Goal: Information Seeking & Learning: Learn about a topic

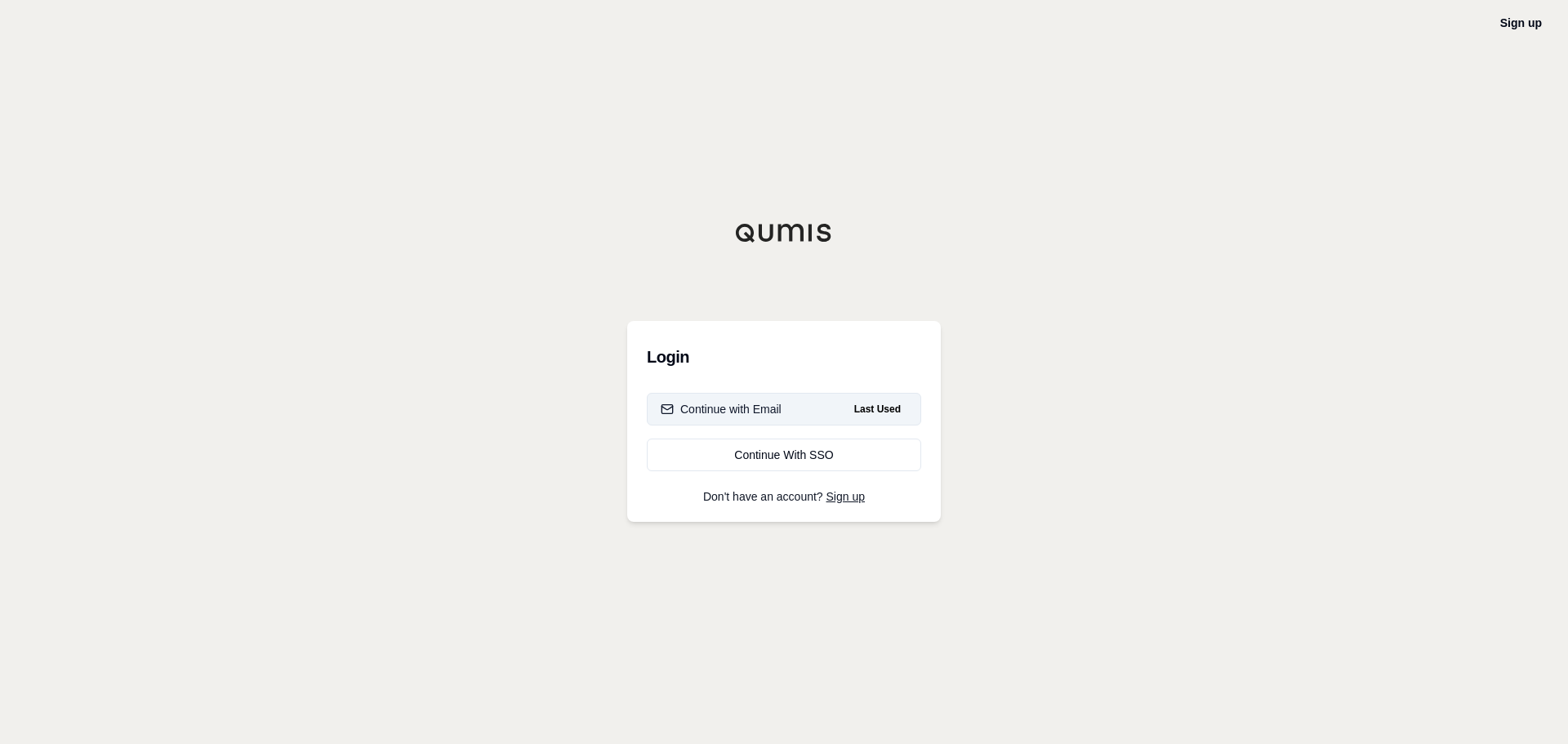
click at [725, 413] on div "Continue with Email" at bounding box center [721, 409] width 121 height 16
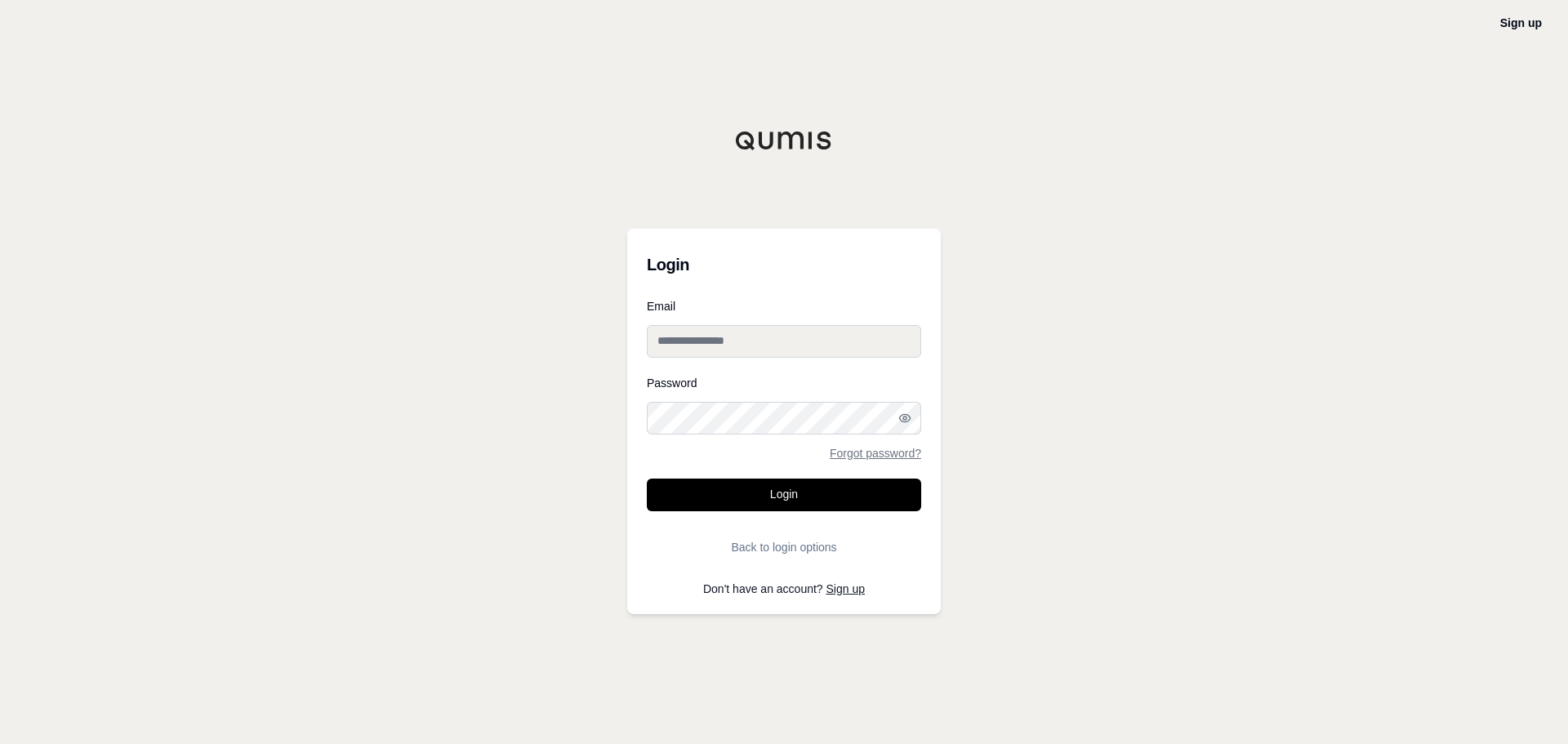
type input "**********"
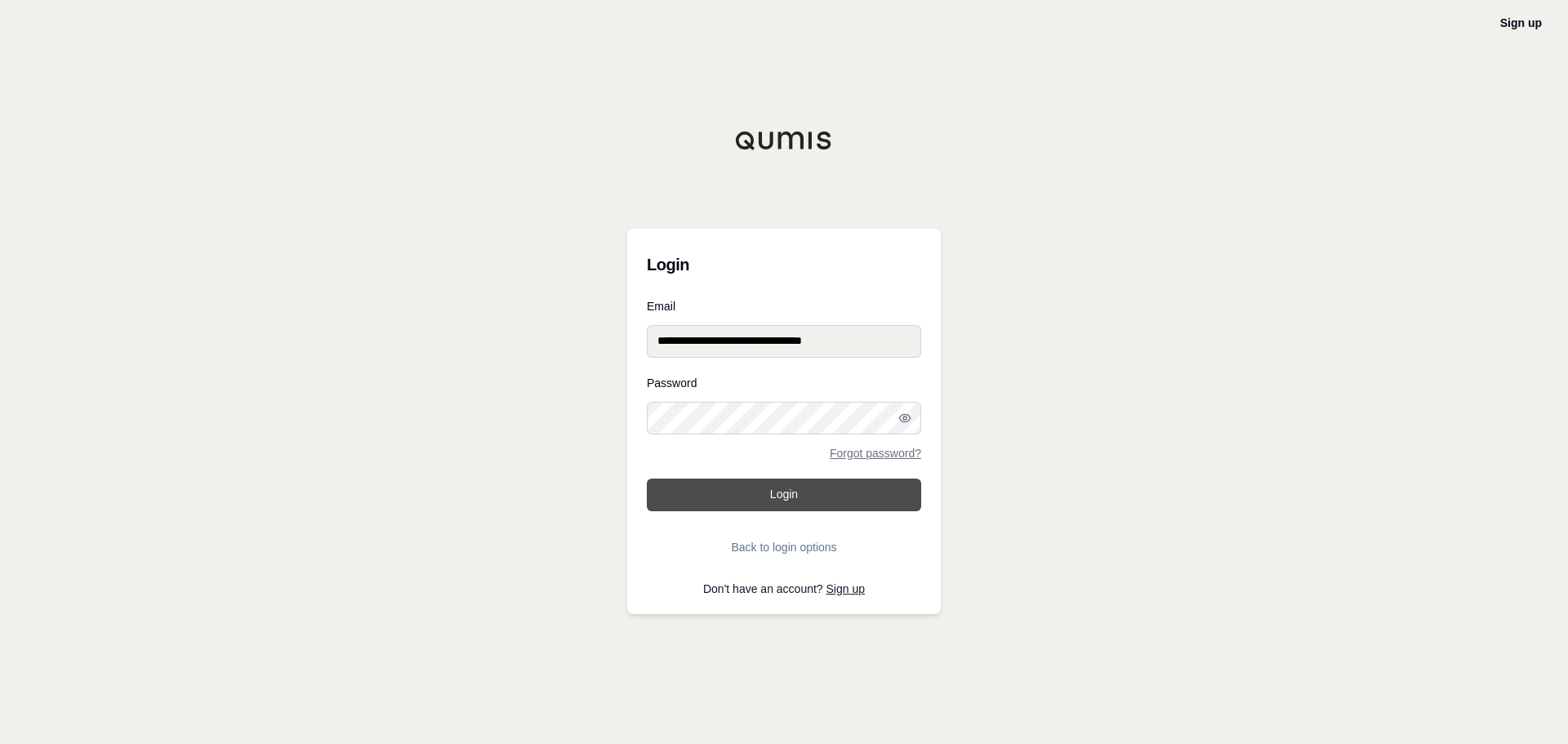
click at [747, 487] on button "Login" at bounding box center [784, 495] width 275 height 33
click at [561, 196] on div "**********" at bounding box center [784, 372] width 1568 height 744
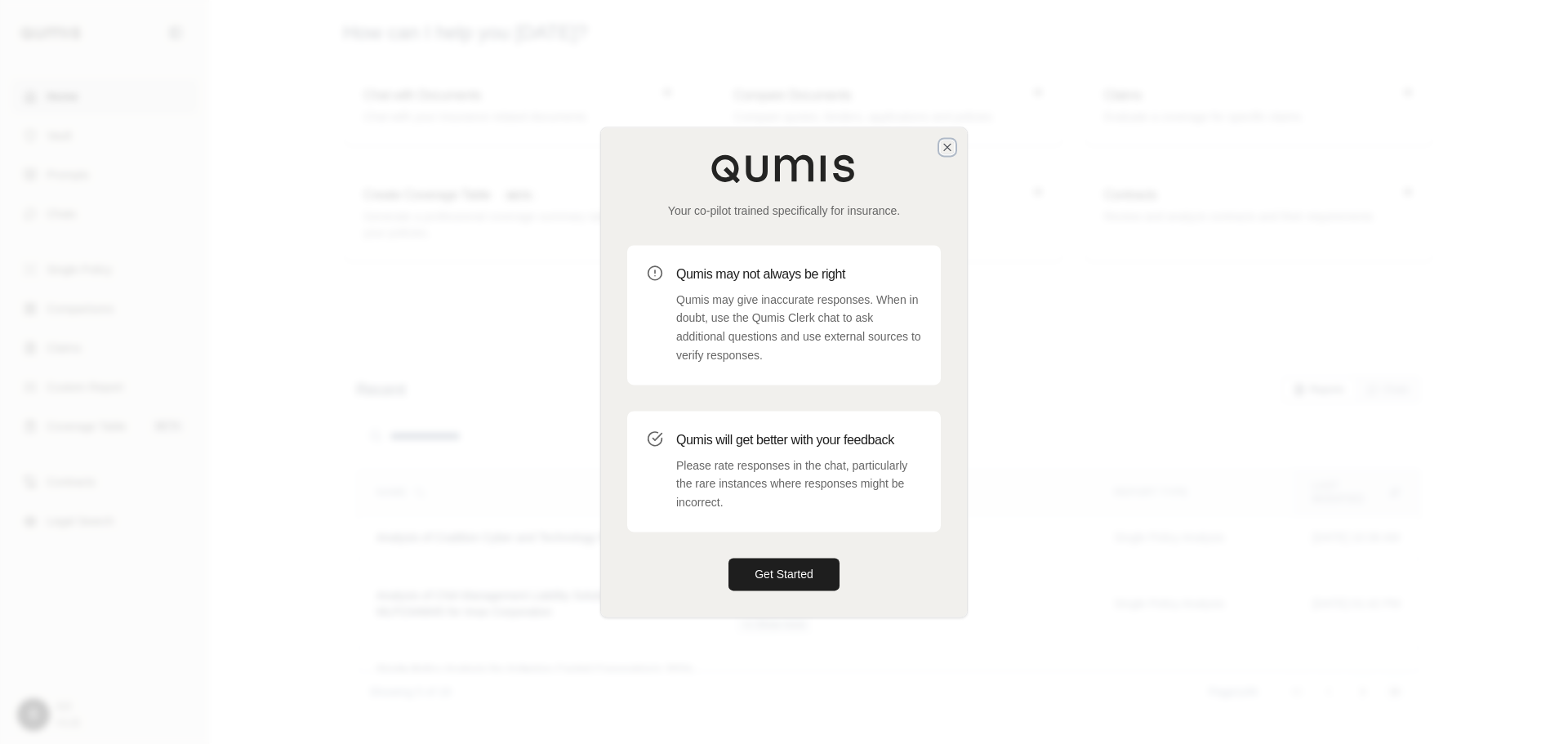
click at [948, 141] on icon "button" at bounding box center [946, 147] width 13 height 13
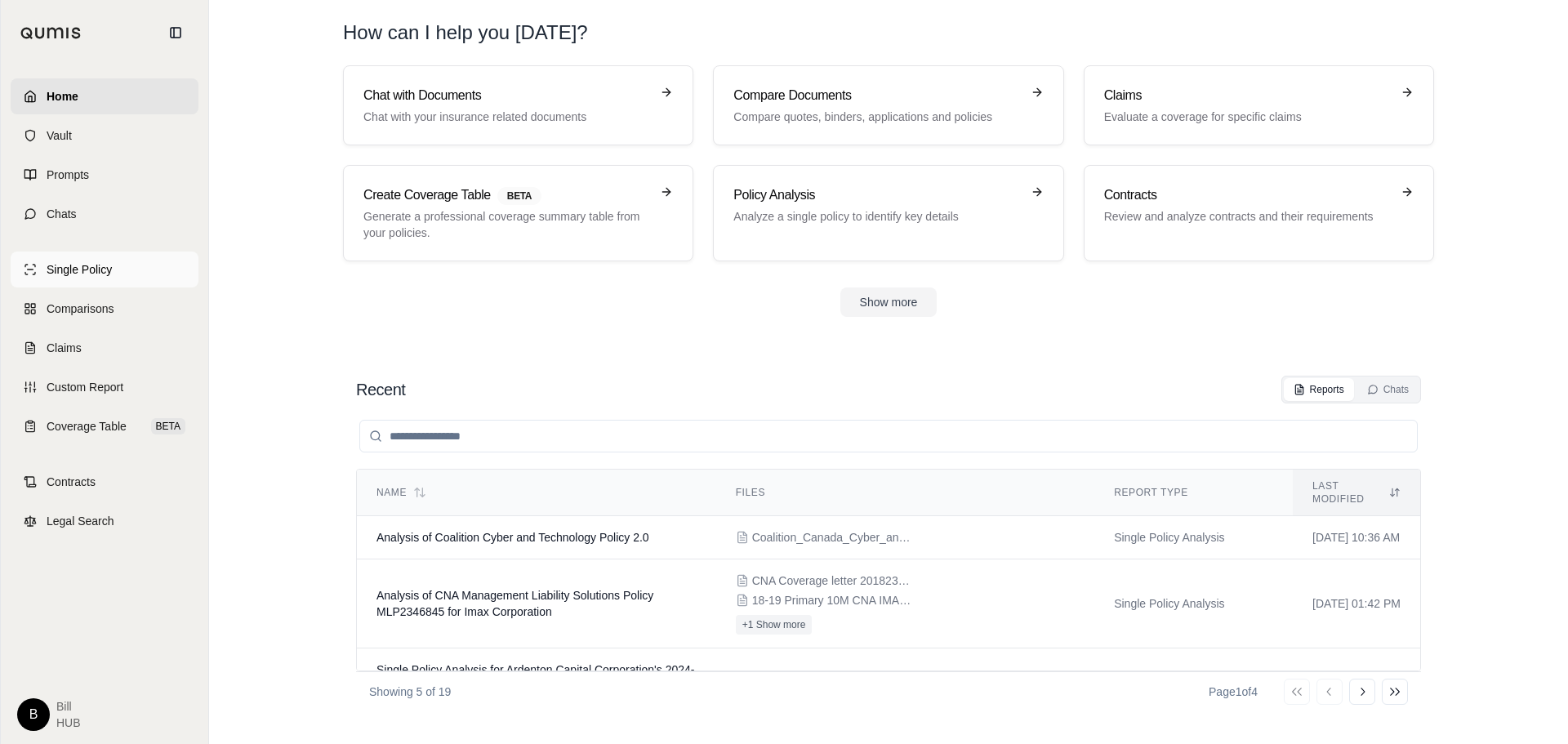
click at [91, 271] on span "Single Policy" at bounding box center [79, 269] width 65 height 16
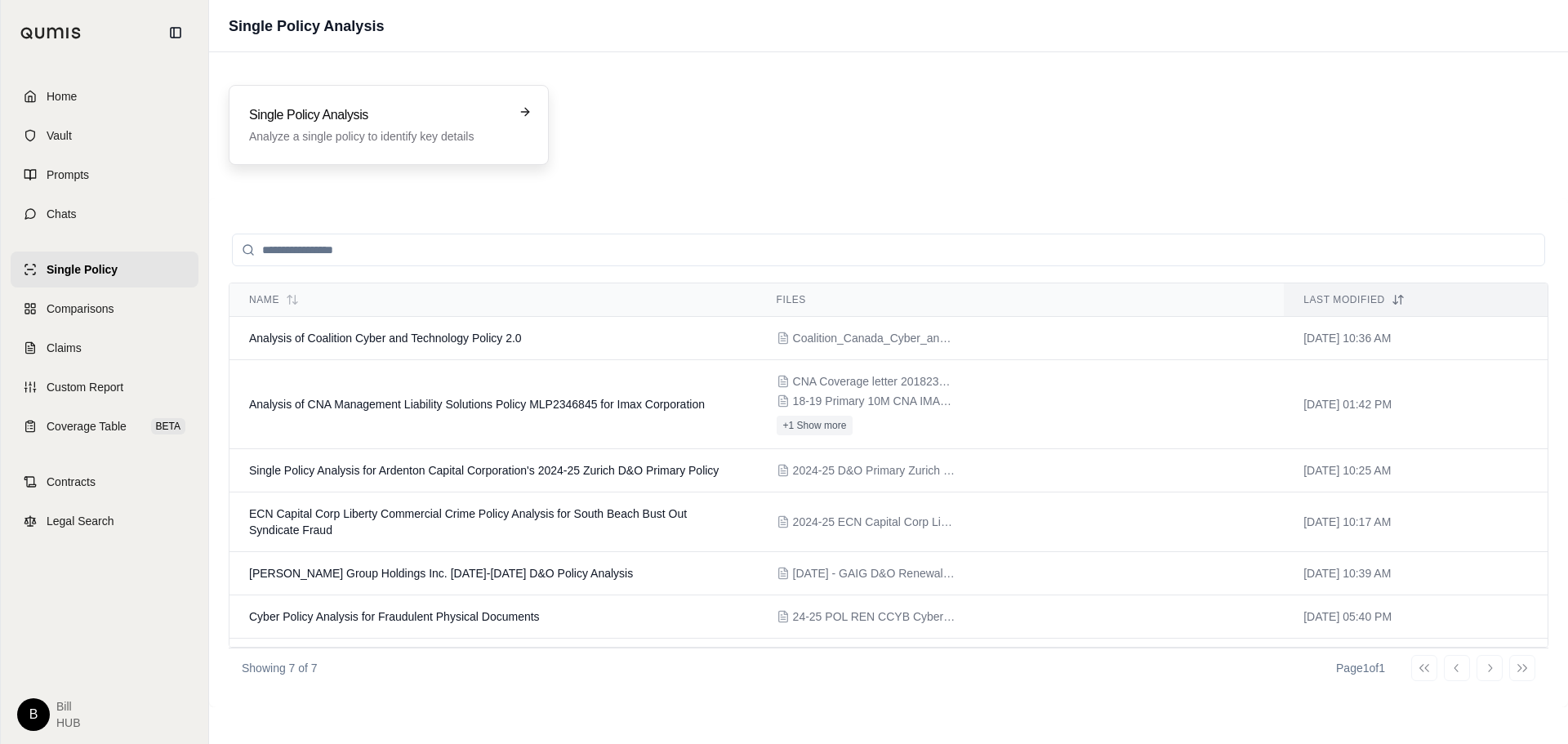
click at [392, 123] on h3 "Single Policy Analysis" at bounding box center [377, 115] width 257 height 20
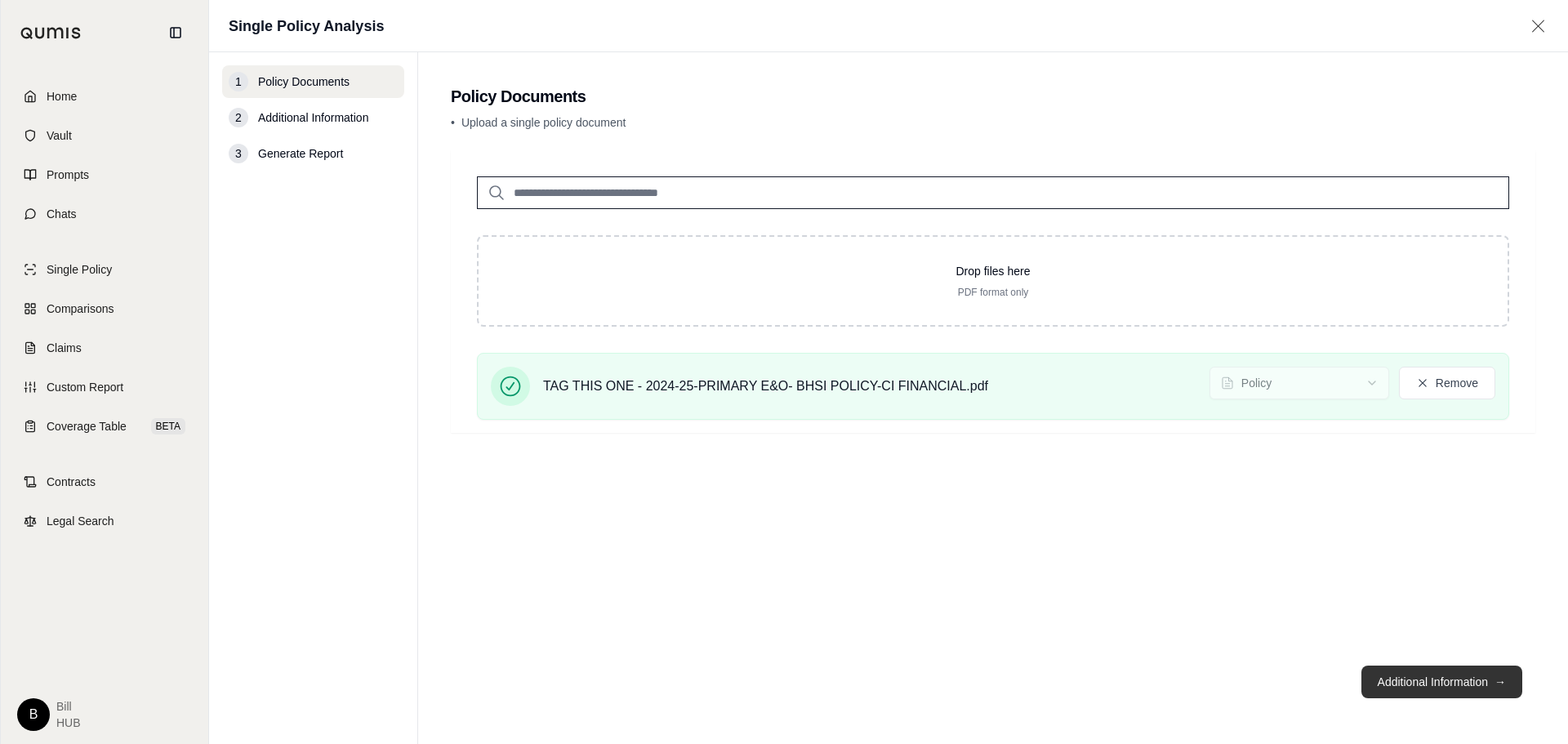
click at [1419, 674] on button "Additional Information →" at bounding box center [1441, 682] width 161 height 33
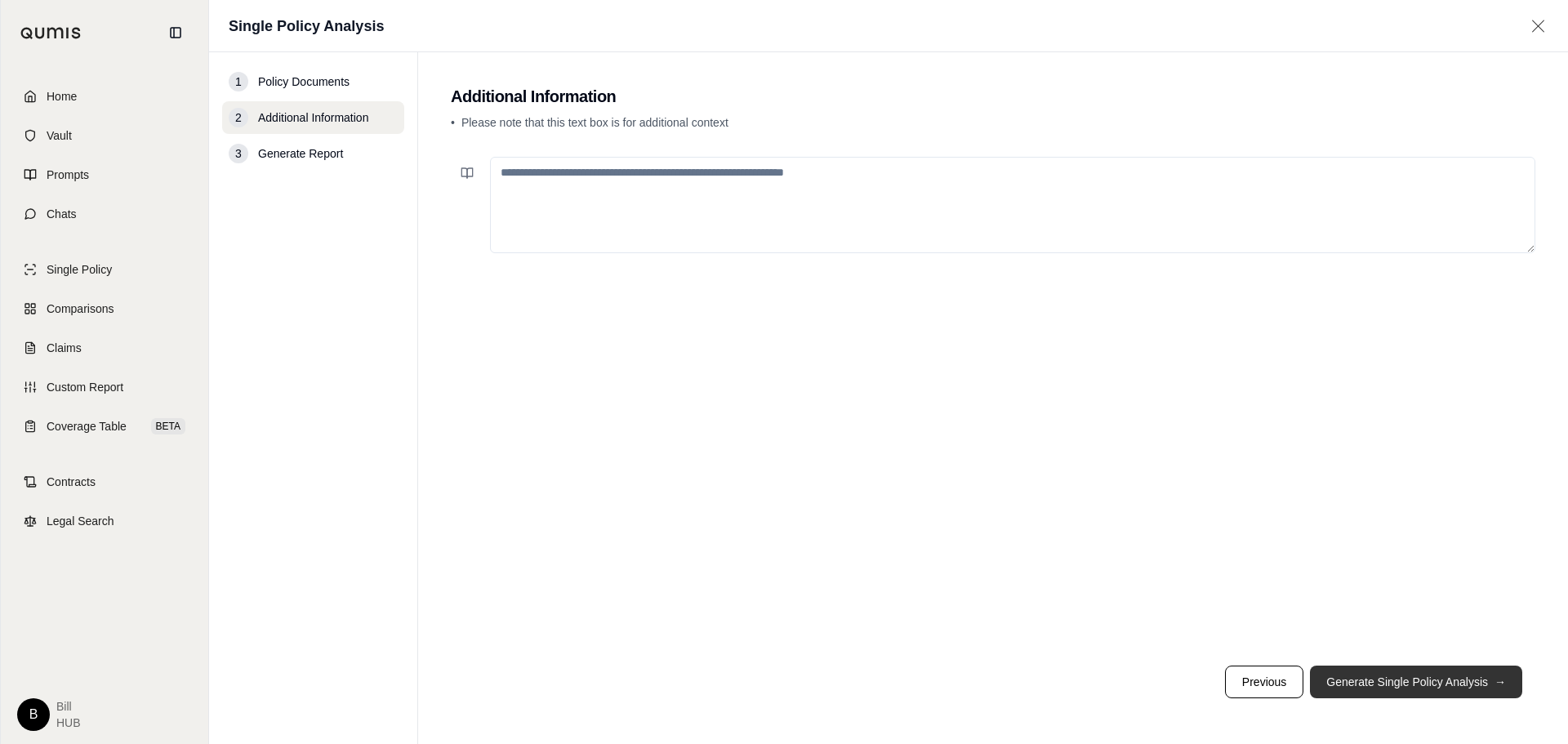
click at [1438, 675] on button "Generate Single Policy Analysis →" at bounding box center [1416, 682] width 212 height 33
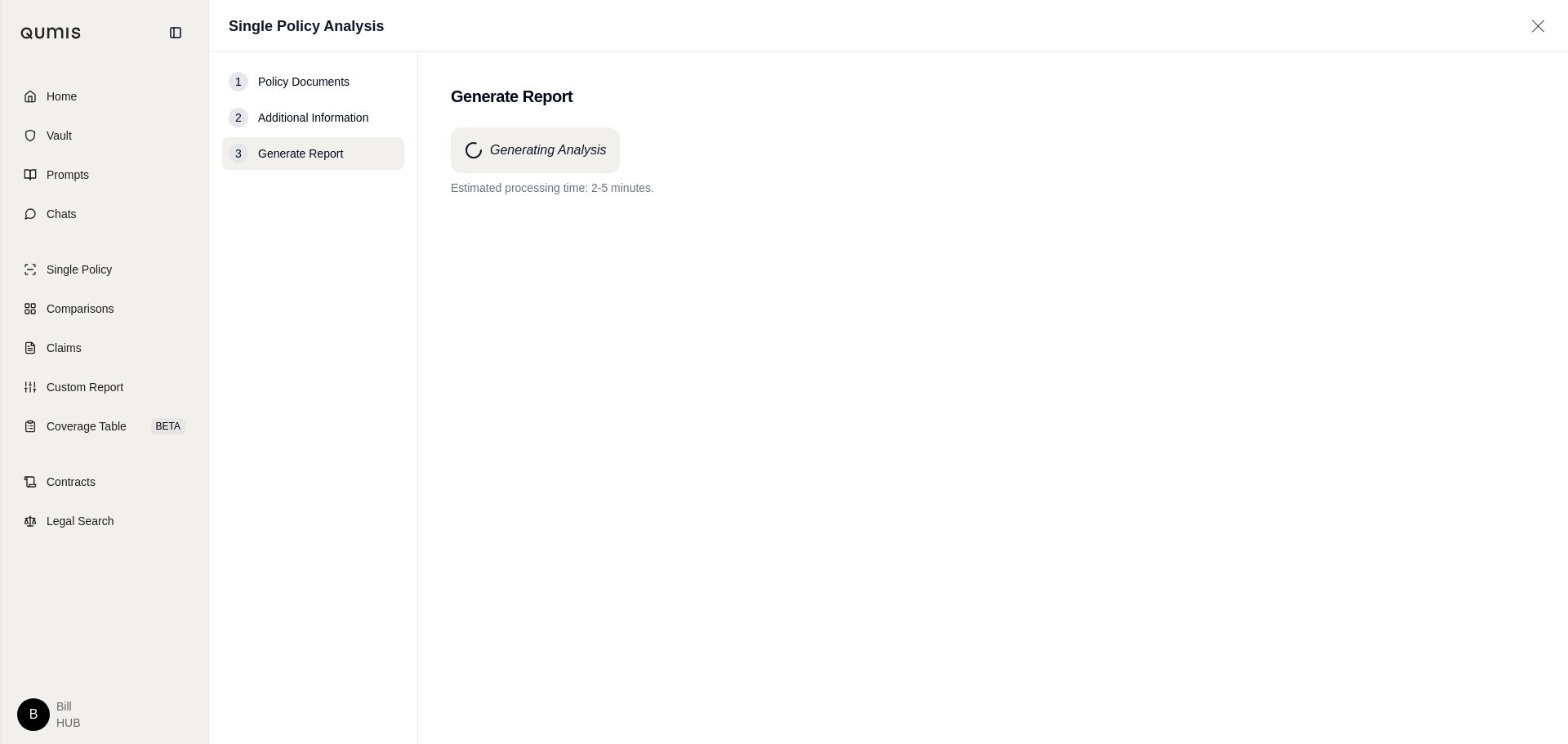
click at [317, 289] on nav "1 Policy Documents 2 Additional Information 3 Generate Report" at bounding box center [313, 398] width 209 height 692
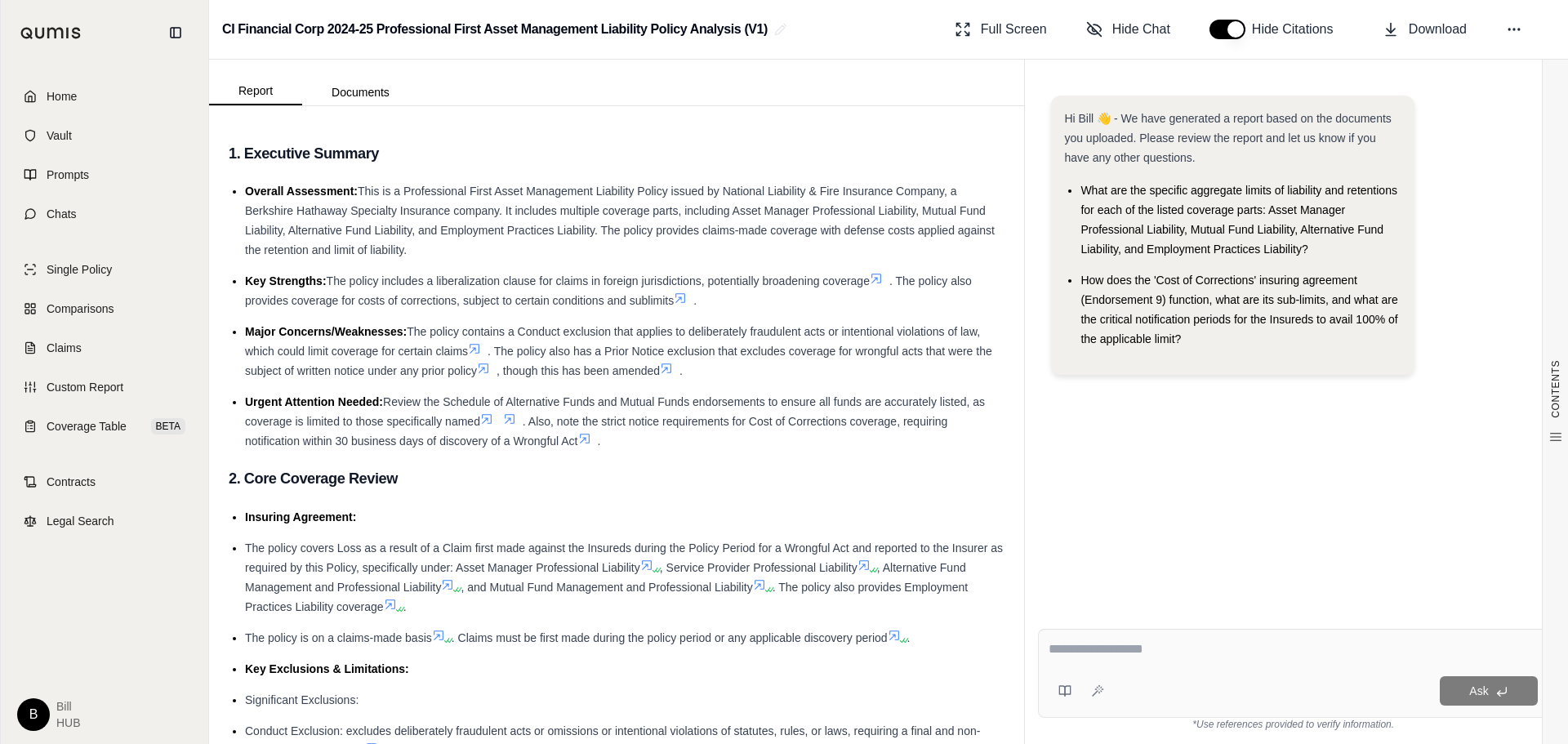
click at [1100, 645] on textarea at bounding box center [1292, 650] width 489 height 20
type textarea "*"
click at [1279, 655] on textarea "**********" at bounding box center [1292, 650] width 489 height 20
type textarea "**********"
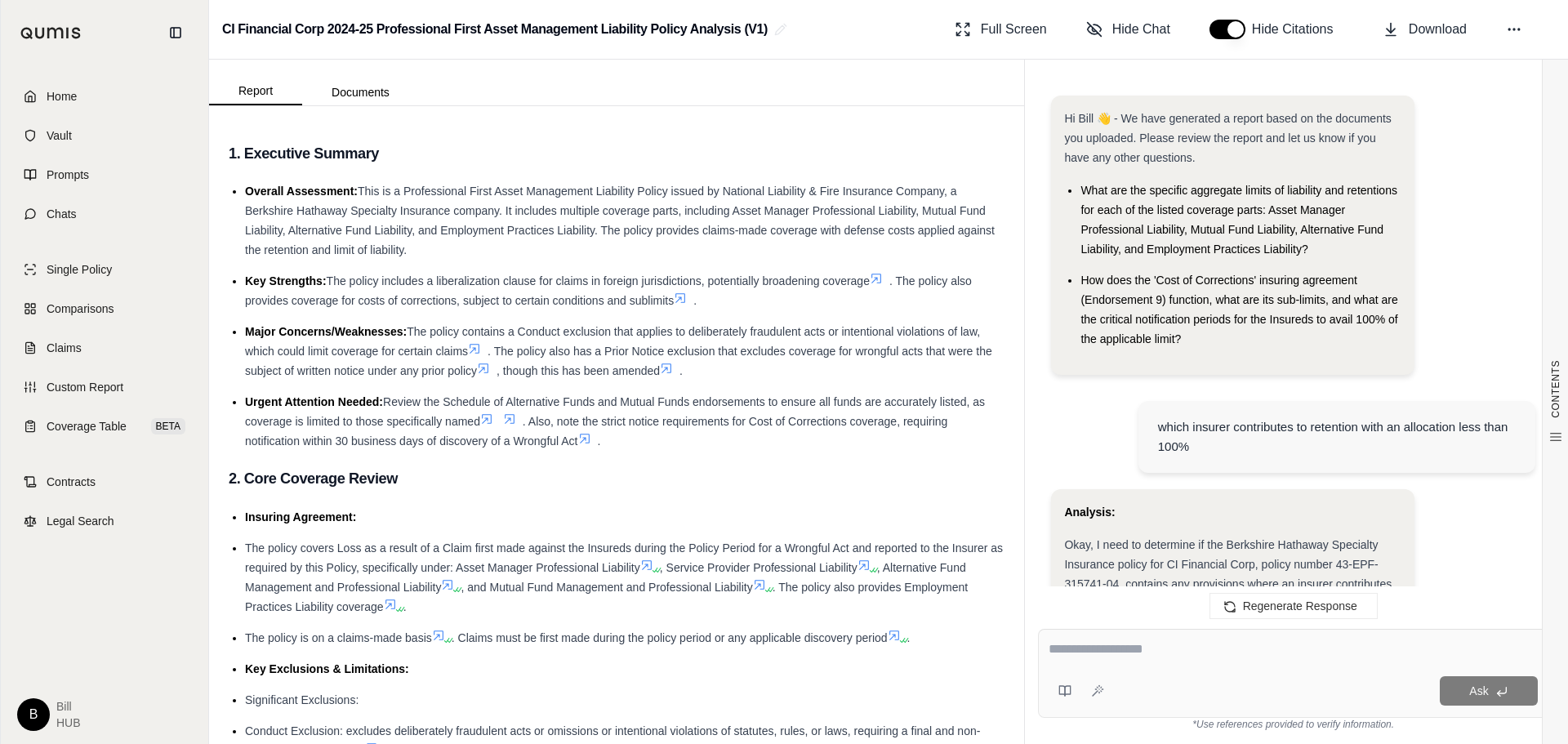
scroll to position [3273, 0]
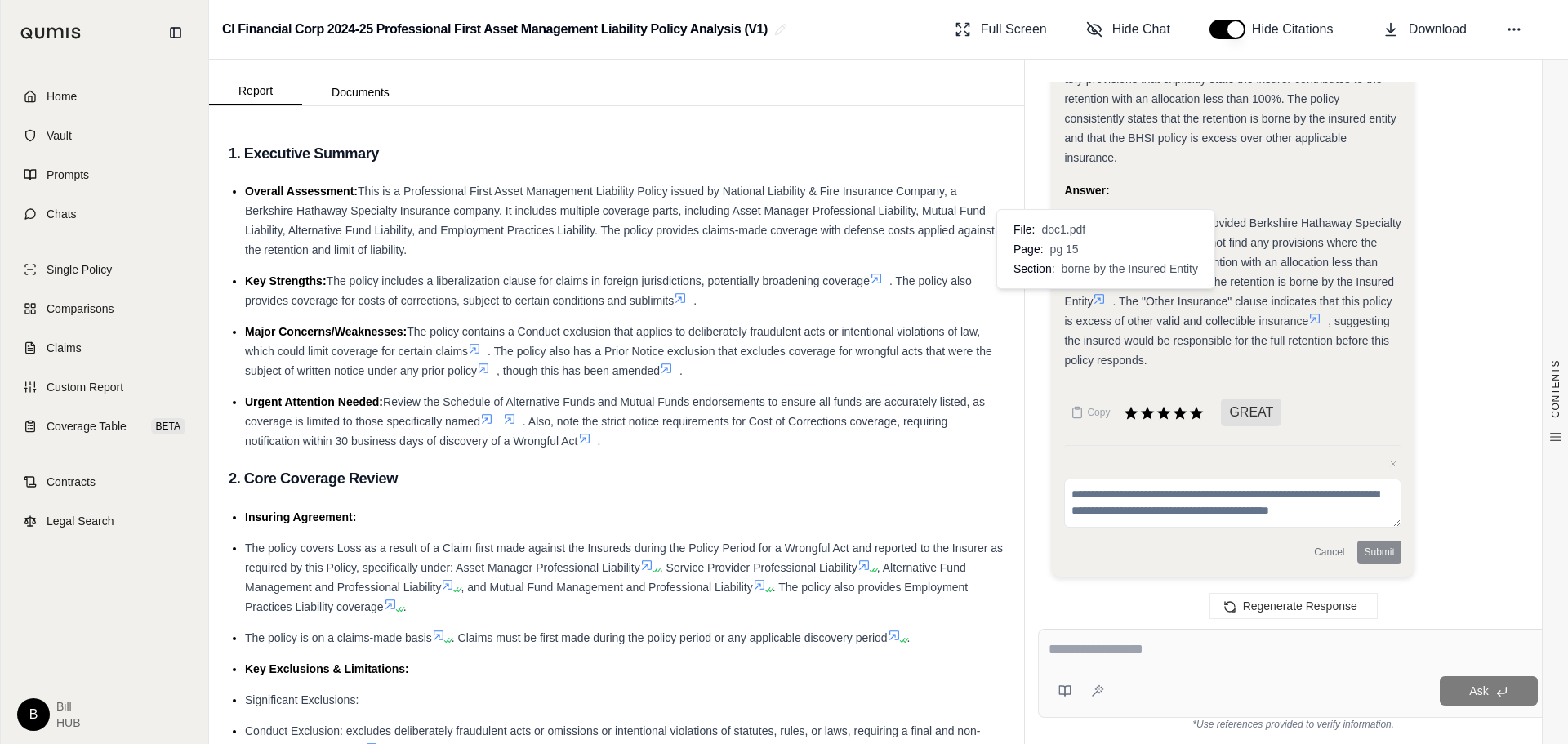
click at [1101, 301] on icon at bounding box center [1100, 299] width 10 height 10
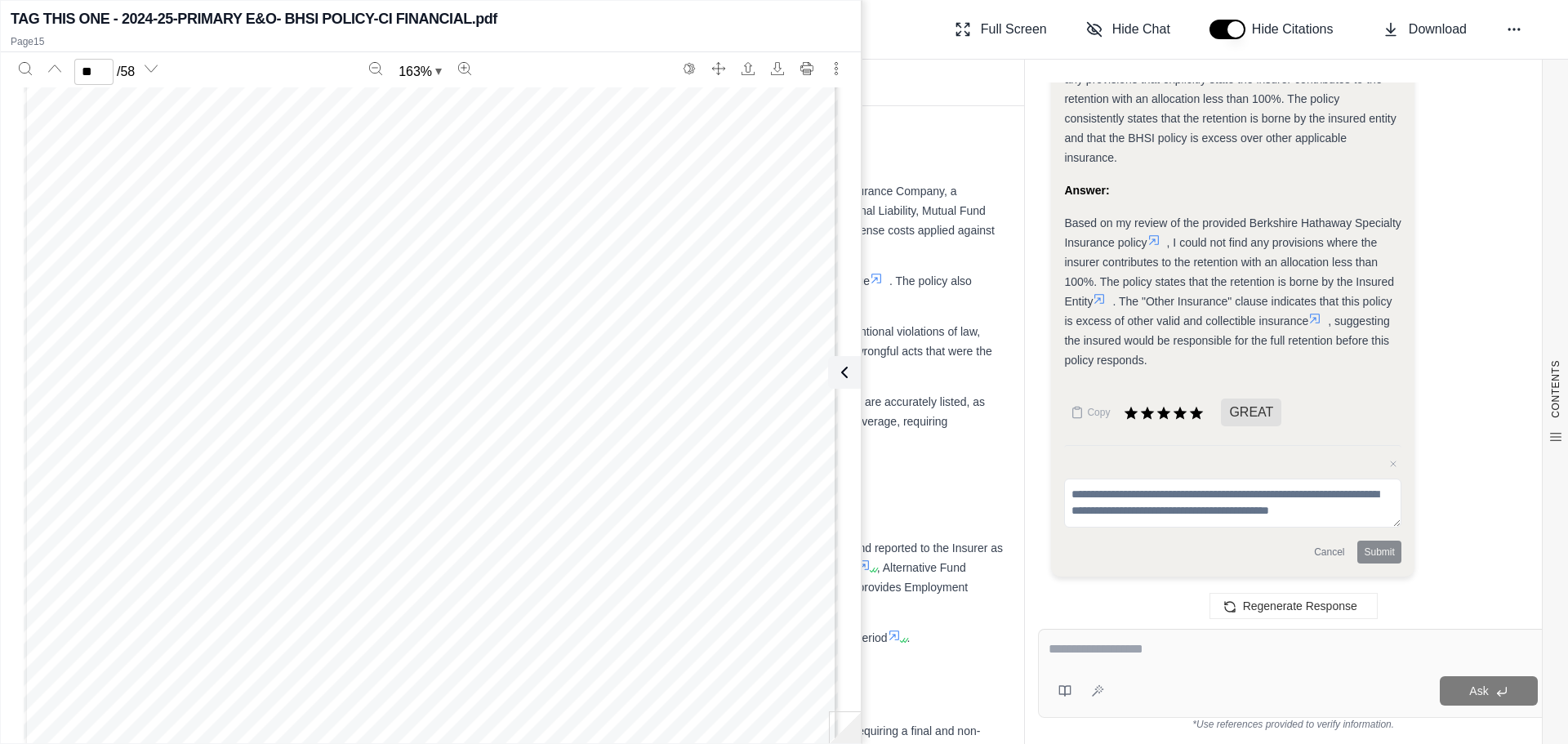
scroll to position [14995, 0]
drag, startPoint x: 453, startPoint y: 239, endPoint x: 461, endPoint y: 263, distance: 25.3
click at [461, 263] on div "Page 9 | CAN ‐ EP ‐ ASM ‐ 001 ‐ 04/2016 In the event more than one Coverage Par…" at bounding box center [431, 379] width 814 height 1054
click at [460, 261] on span "Indemnifiable" at bounding box center [493, 257] width 85 height 15
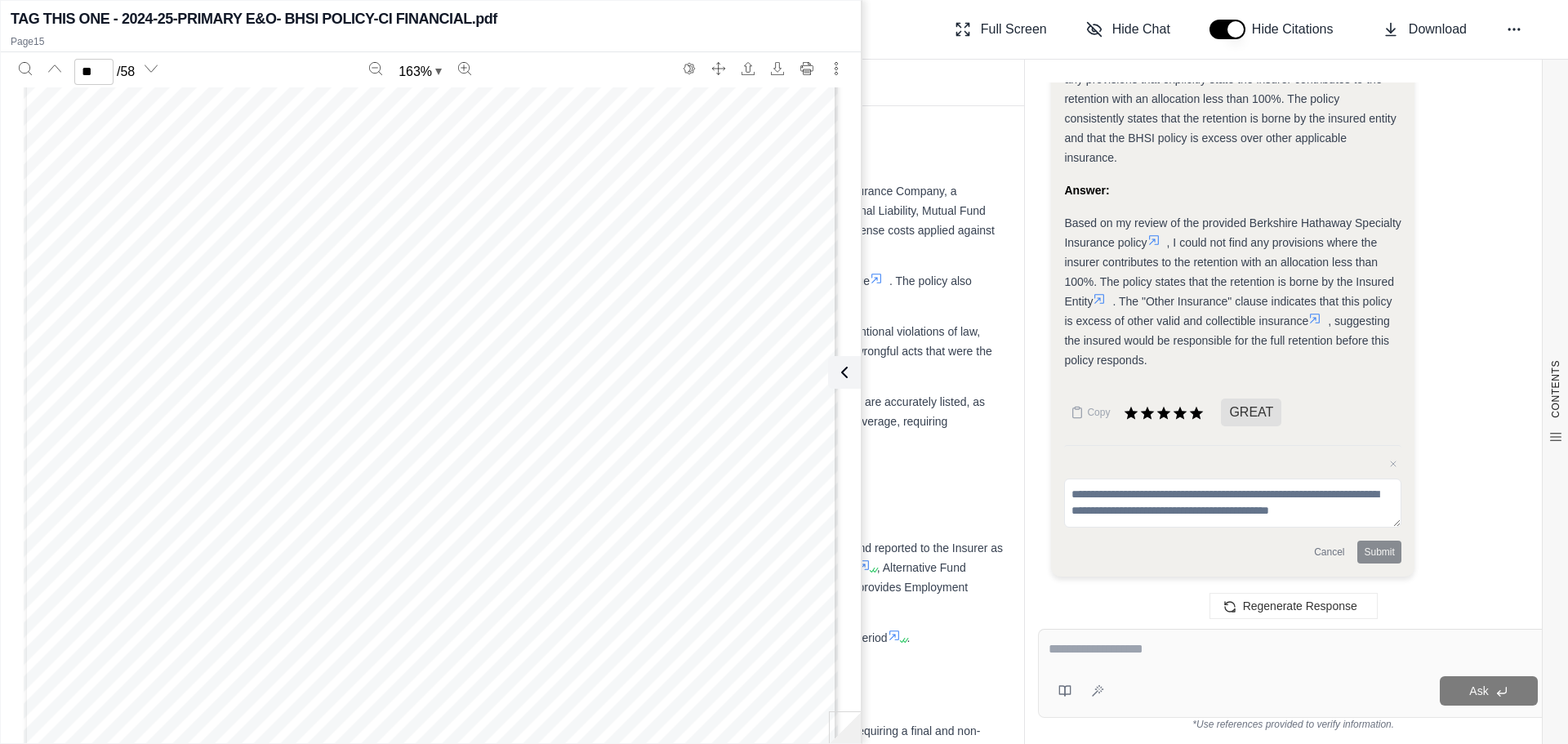
click at [484, 342] on div "Page 9 | CAN ‐ EP ‐ ASM ‐ 001 ‐ 04/2016 In the event more than one Coverage Par…" at bounding box center [431, 449] width 814 height 1054
drag, startPoint x: 472, startPoint y: 306, endPoint x: 477, endPoint y: 369, distance: 63.2
click at [477, 369] on div "Page 9 | CAN ‐ EP ‐ ASM ‐ 001 ‐ 04/2016 In the event more than one Coverage Par…" at bounding box center [431, 449] width 814 height 1054
click at [437, 378] on span "covered" at bounding box center [428, 371] width 48 height 15
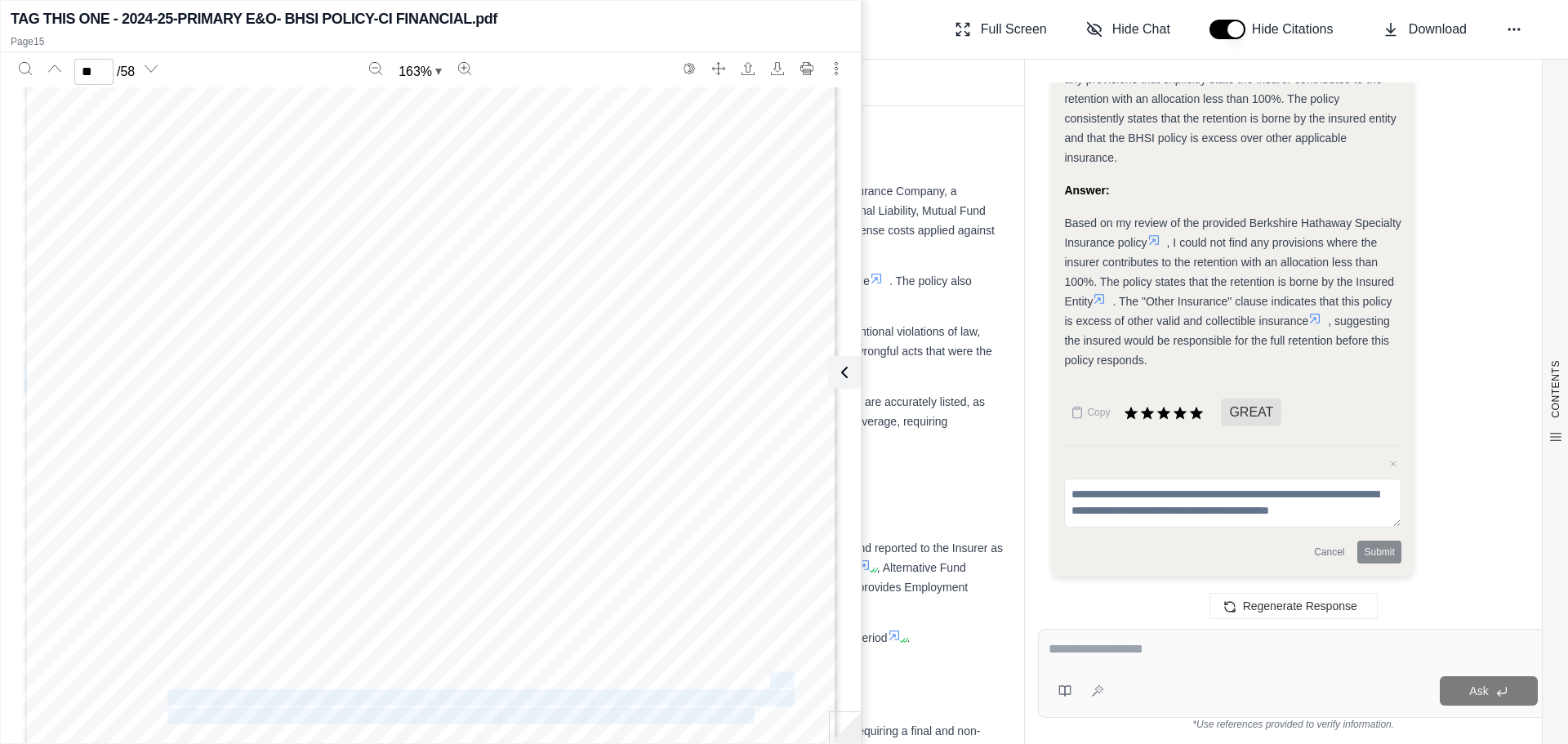
drag, startPoint x: 449, startPoint y: 369, endPoint x: 449, endPoint y: 396, distance: 27.0
click at [449, 396] on div "Page 9 | CAN ‐ EP ‐ ASM ‐ 001 ‐ 04/2016 In the event more than one Coverage Par…" at bounding box center [431, 449] width 814 height 1054
click at [545, 250] on span "than" at bounding box center [548, 251] width 27 height 15
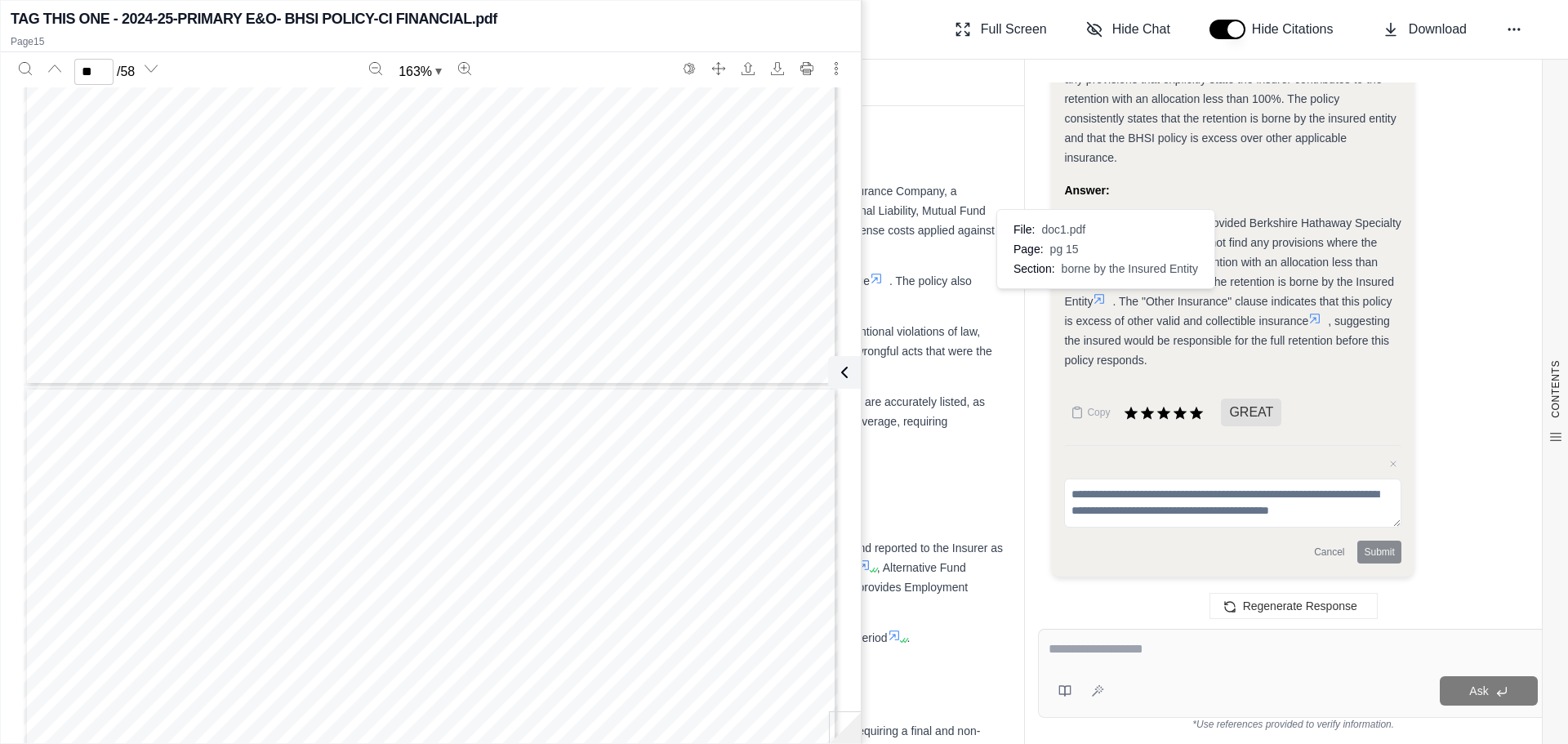
click at [1104, 300] on icon at bounding box center [1098, 299] width 13 height 13
click at [583, 582] on span "and/or" at bounding box center [594, 589] width 41 height 15
type input "**"
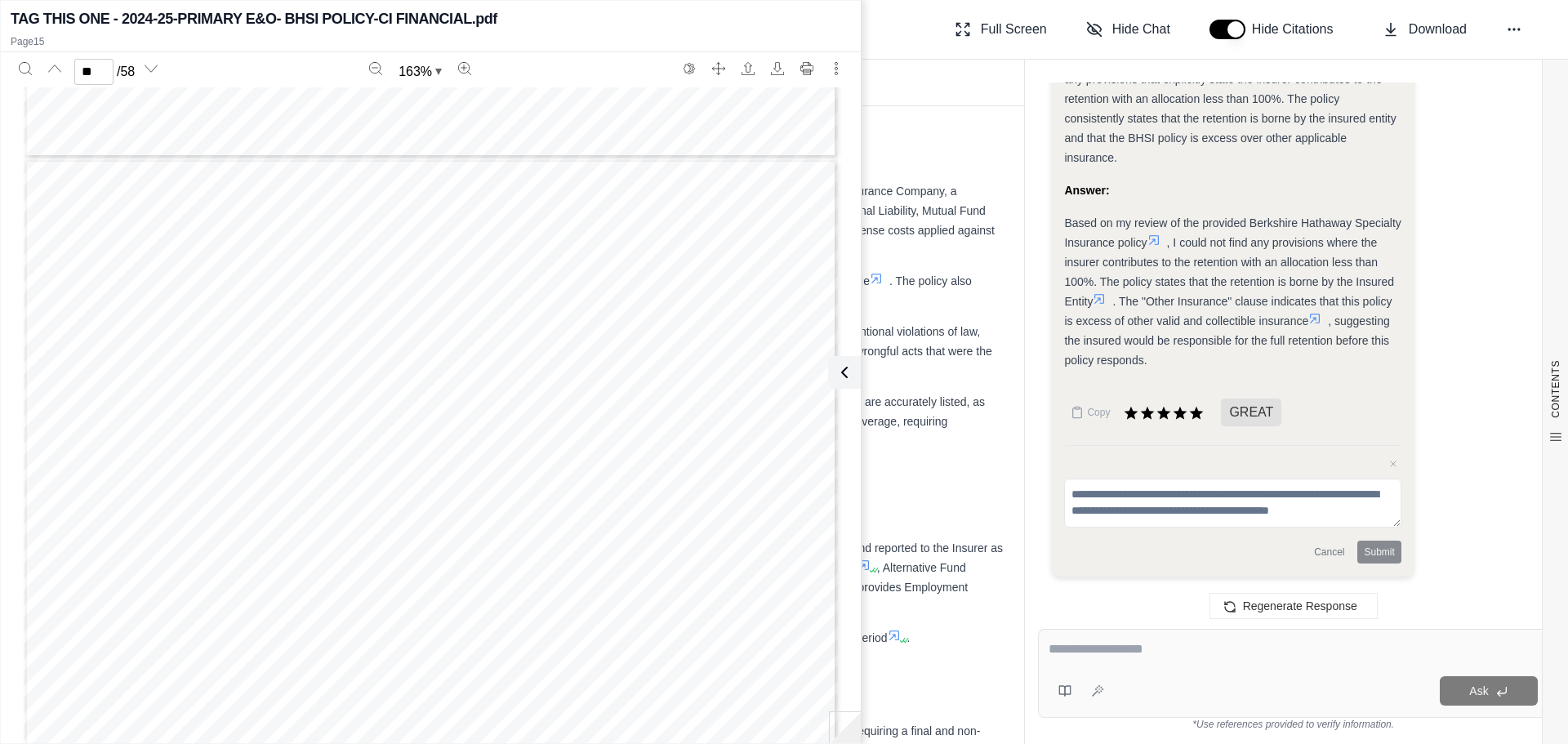
click at [1085, 636] on div "Ask" at bounding box center [1293, 673] width 511 height 89
type textarea "*"
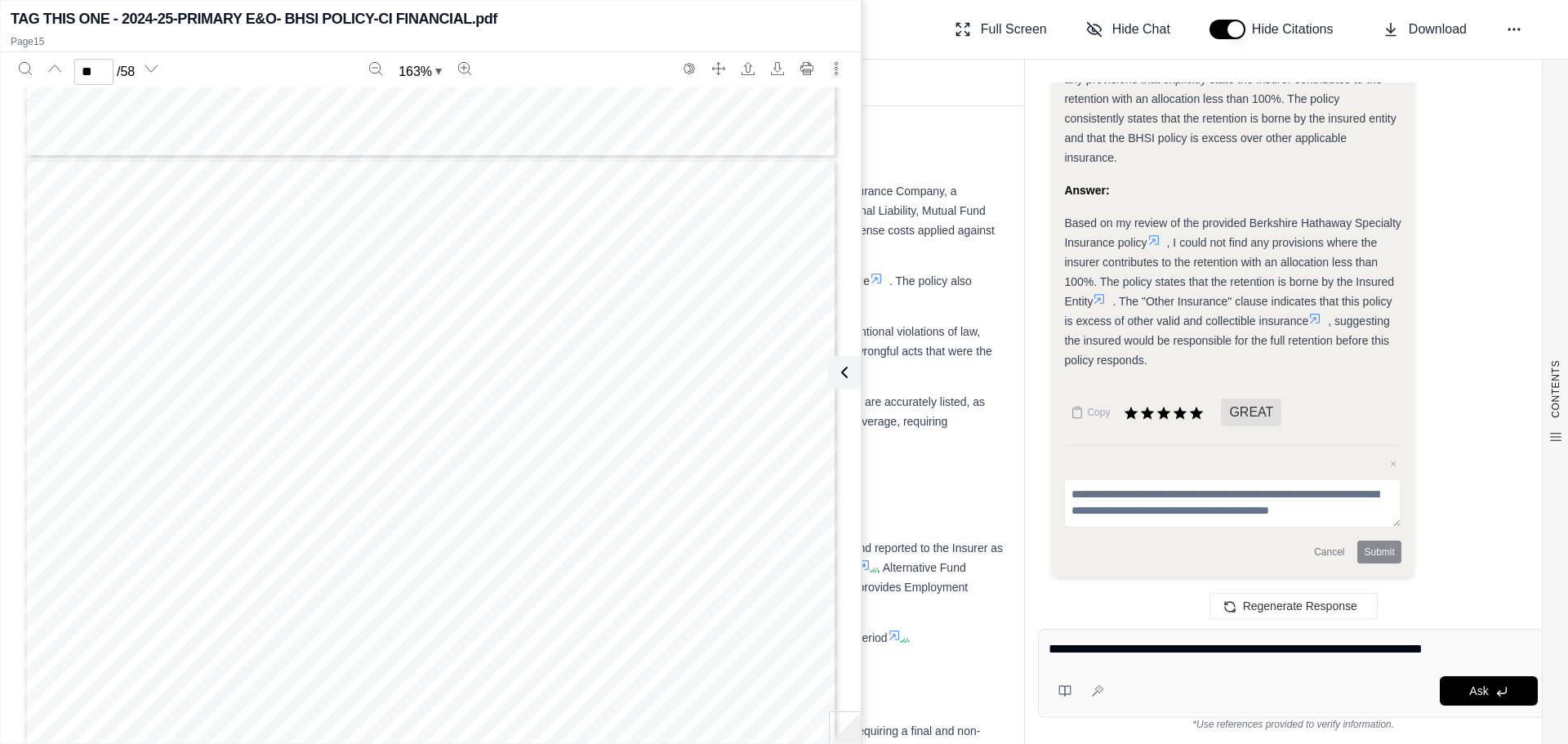
type textarea "**********"
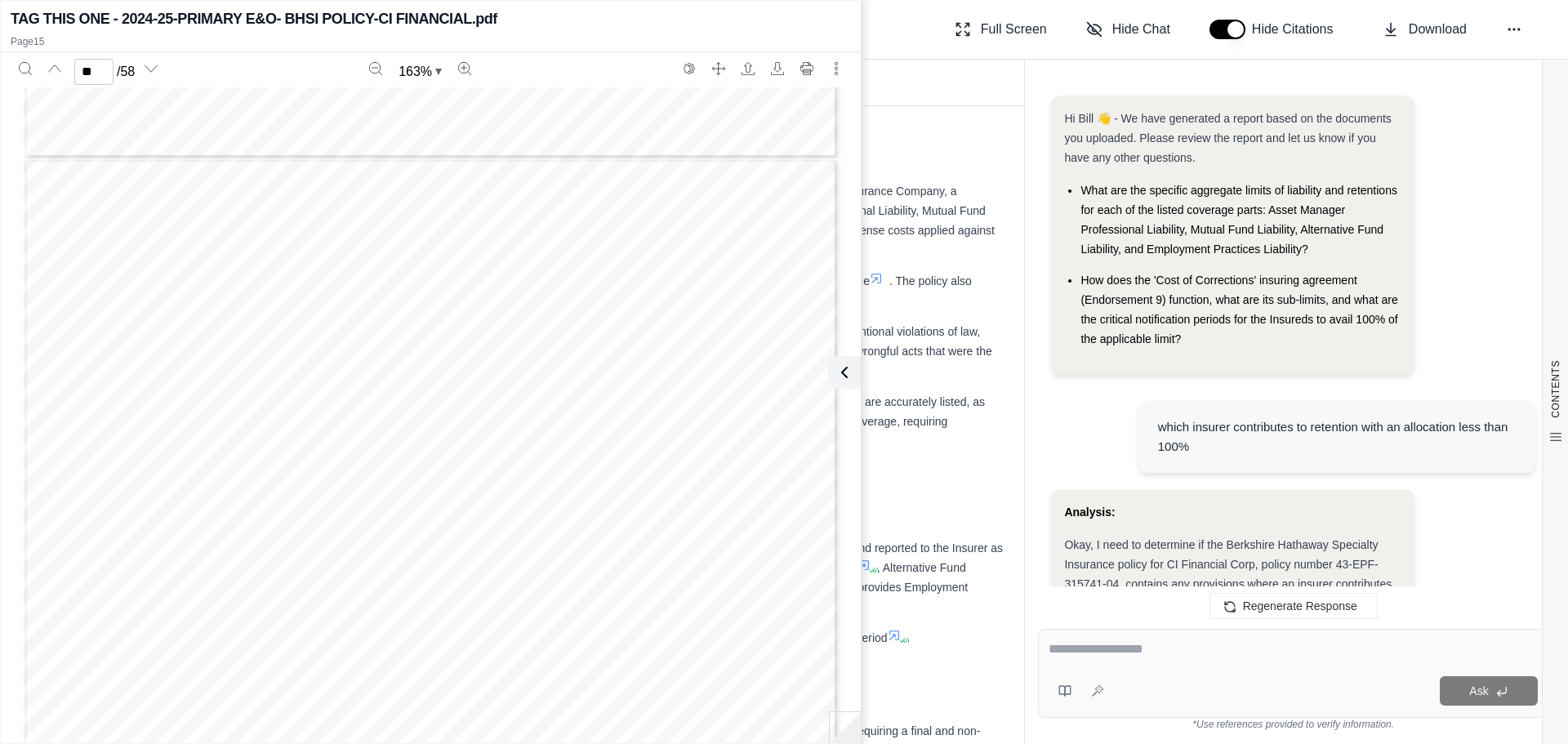
scroll to position [4989, 0]
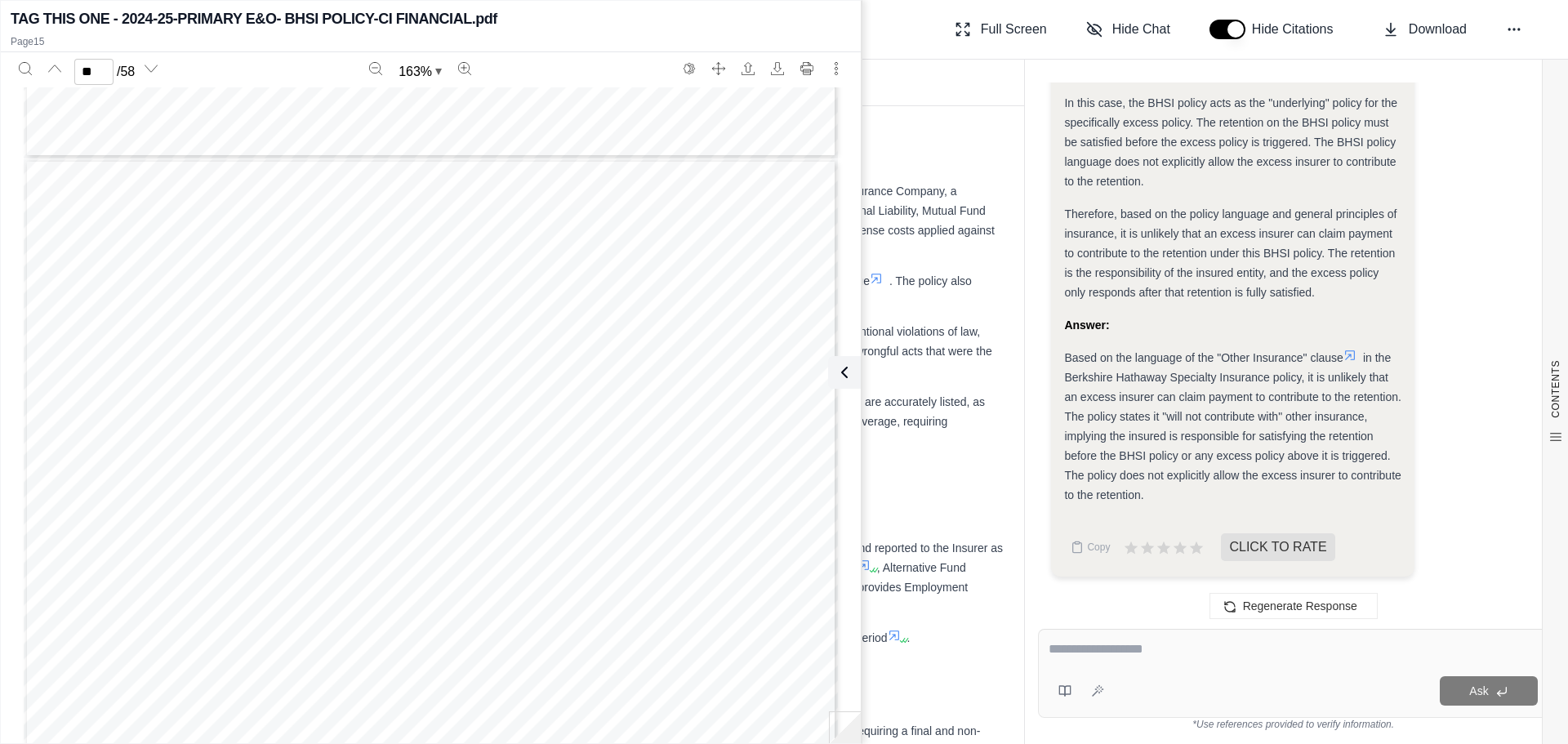
click at [1346, 354] on icon at bounding box center [1349, 355] width 13 height 13
type input "**"
click at [528, 289] on span "Page 18" at bounding box center [530, 287] width 4 height 15
drag, startPoint x: 200, startPoint y: 284, endPoint x: 591, endPoint y: 288, distance: 391.0
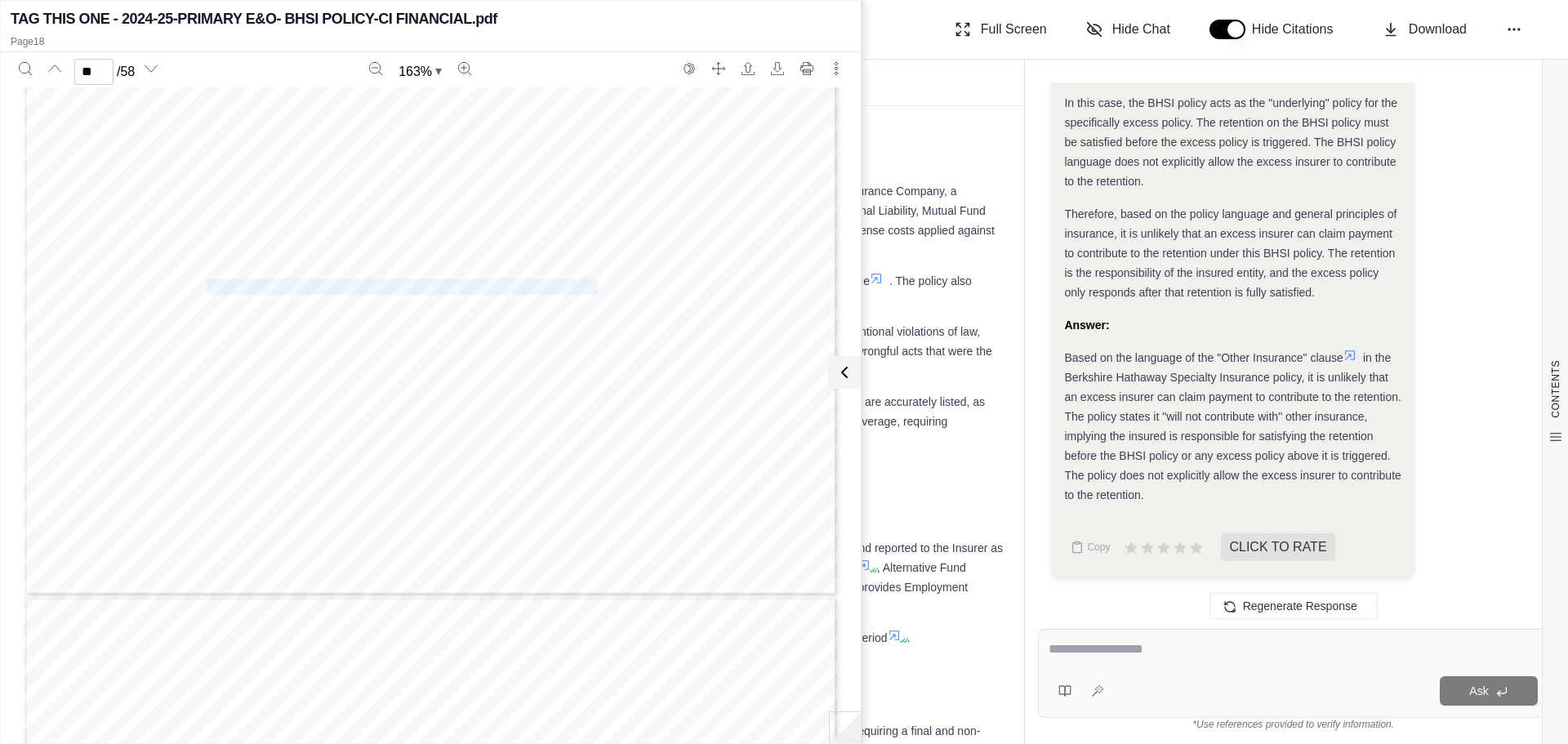
click at [591, 288] on div "Page 12 | CAN ‐ EP ‐ ASM ‐ 001 ‐ 04/2016 a. the Parent Company within such nine…" at bounding box center [431, 69] width 814 height 1054
click at [529, 309] on span "insurance," at bounding box center [558, 305] width 61 height 15
drag, startPoint x: 1064, startPoint y: 361, endPoint x: 1176, endPoint y: 496, distance: 175.4
click at [1176, 496] on div "Based on the language of the "Other Insurance" clause in the Berkshire Hathaway…" at bounding box center [1232, 426] width 337 height 157
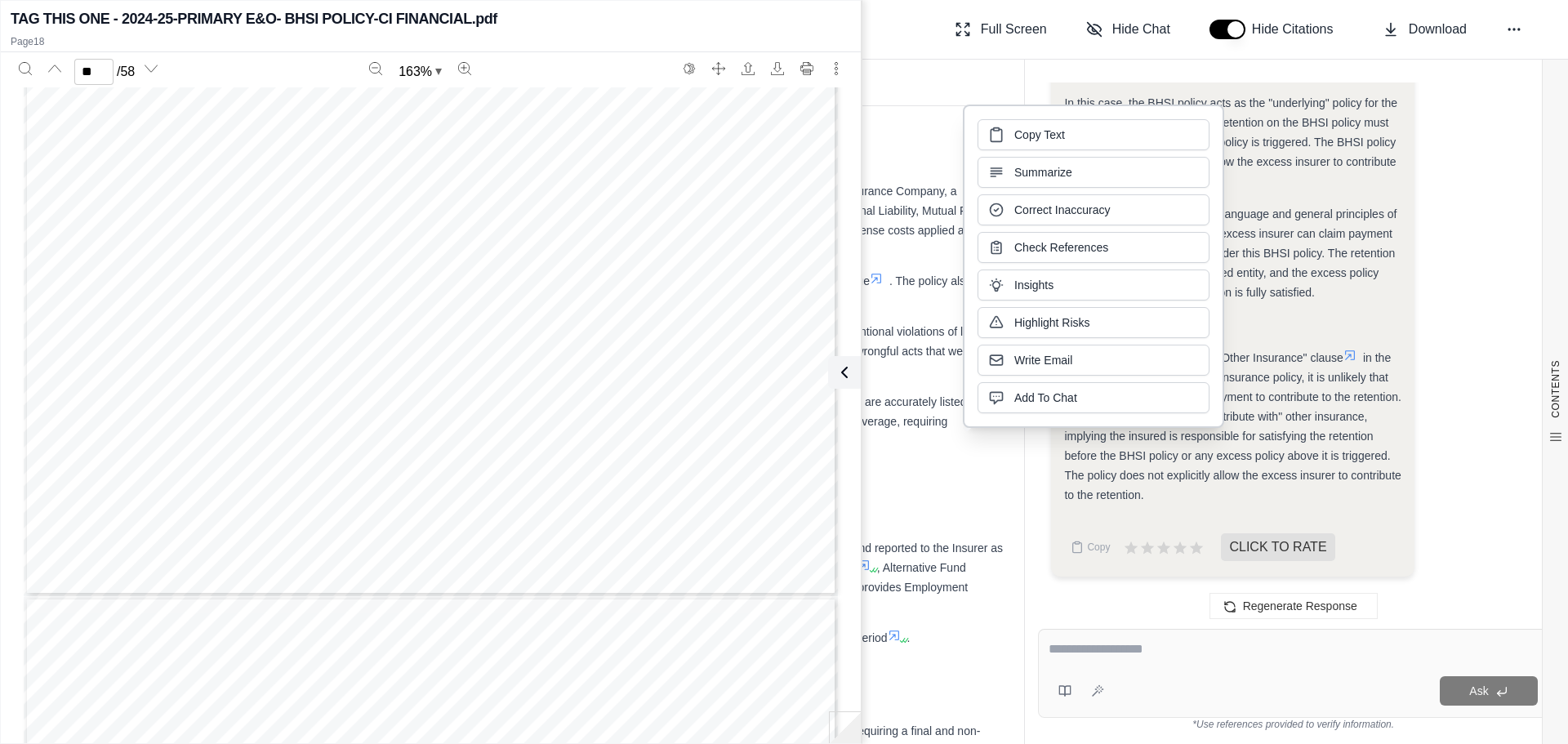
copy div "Based on the language of the "Other Insurance" clause in the Berkshire Hathaway…"
click at [262, 313] on div "Page 12 | CAN ‐ EP ‐ ASM ‐ 001 ‐ 04/2016 a. the Parent Company within such nine…" at bounding box center [431, 69] width 814 height 1054
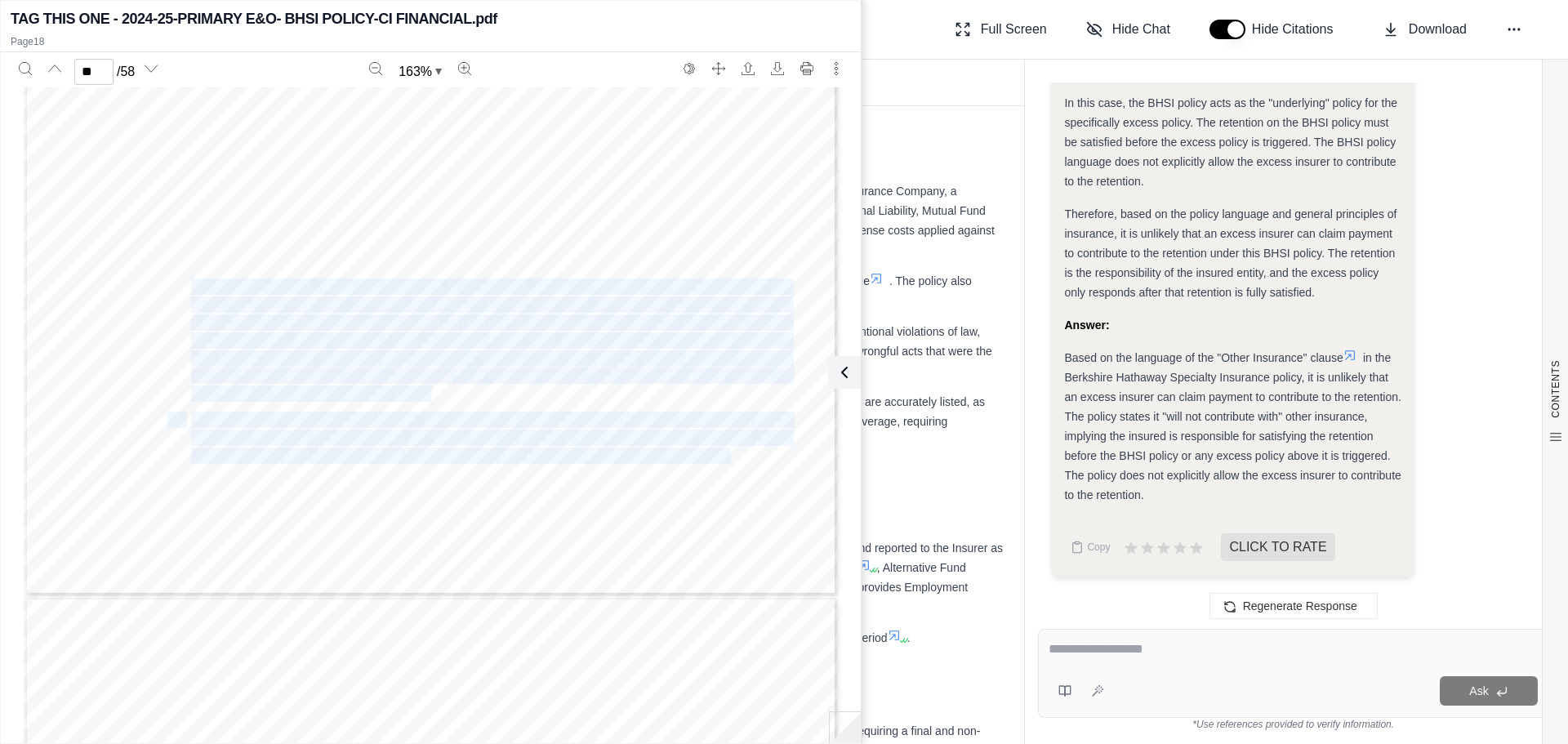
drag, startPoint x: 186, startPoint y: 288, endPoint x: 426, endPoint y: 399, distance: 264.4
click at [426, 399] on div "Page 12 | CAN ‐ EP ‐ ASM ‐ 001 ‐ 04/2016 a. the Parent Company within such nine…" at bounding box center [431, 69] width 814 height 1054
click at [421, 384] on span "purchased" at bounding box center [416, 376] width 62 height 15
click at [235, 325] on span "employment" at bounding box center [229, 323] width 76 height 15
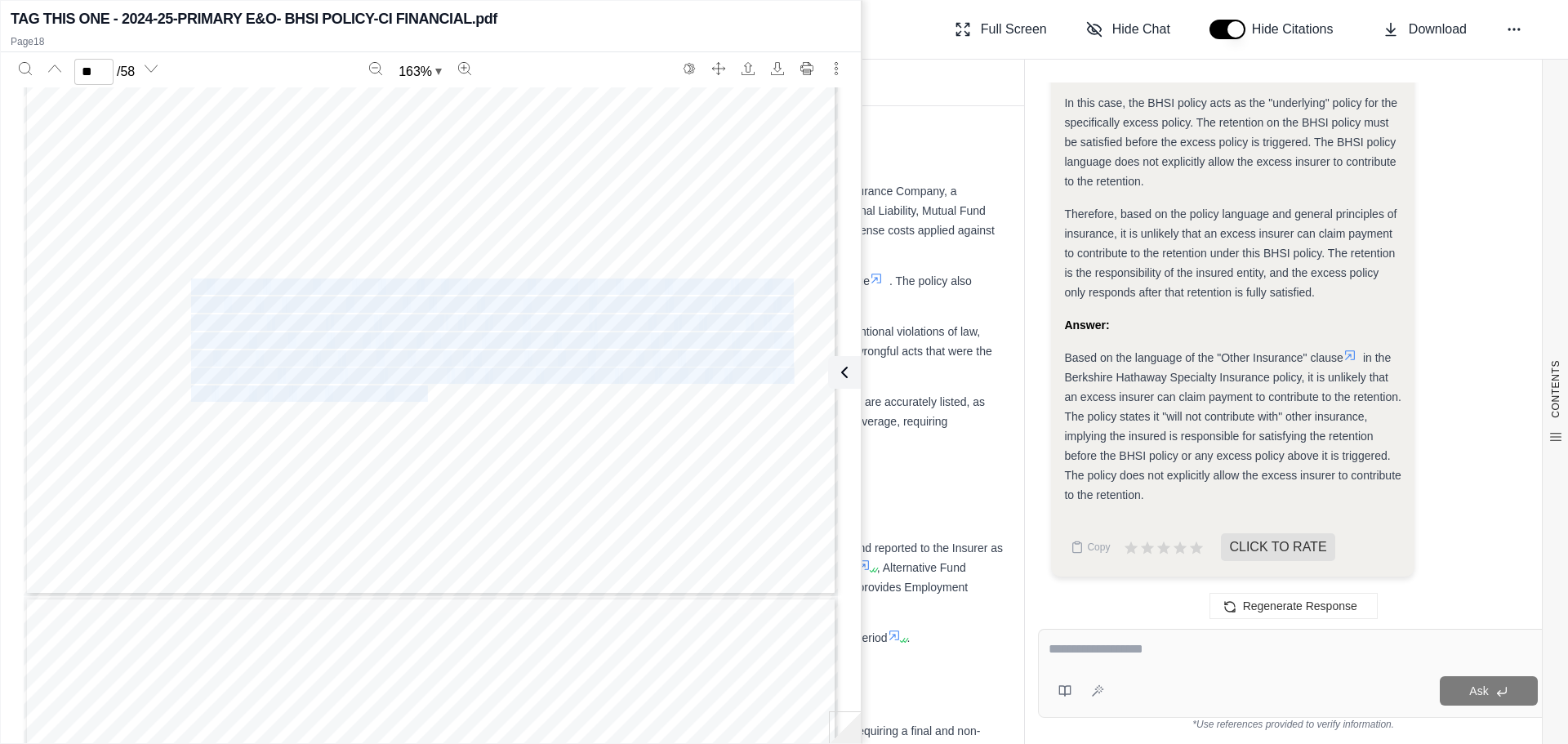
drag, startPoint x: 186, startPoint y: 288, endPoint x: 422, endPoint y: 397, distance: 260.0
click at [422, 397] on div "Page 12 | CAN ‐ EP ‐ ASM ‐ 001 ‐ 04/2016 a. the Parent Company within such nine…" at bounding box center [431, 69] width 814 height 1054
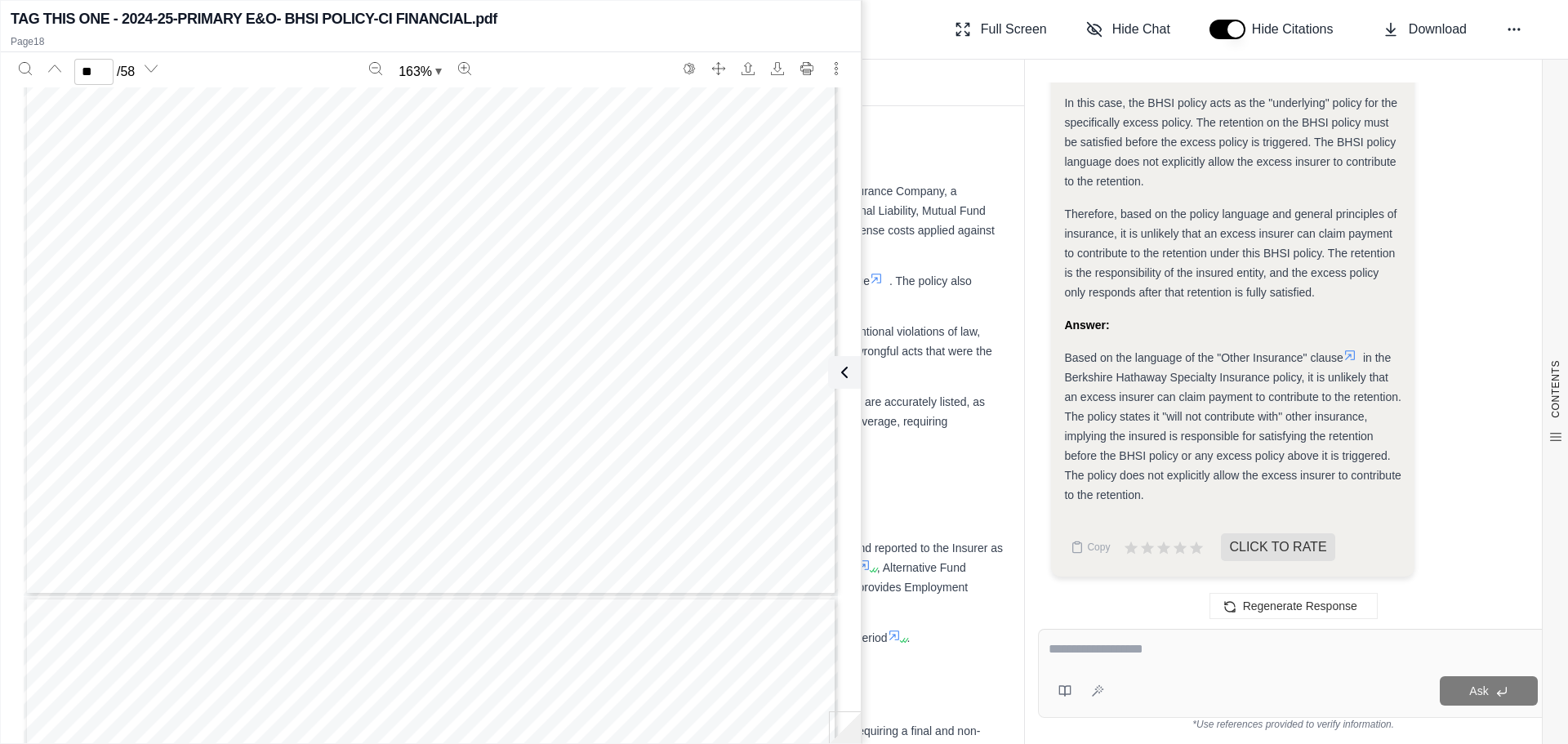
drag, startPoint x: 411, startPoint y: 385, endPoint x: 369, endPoint y: 376, distance: 43.0
click at [369, 376] on span "policy" at bounding box center [362, 376] width 35 height 15
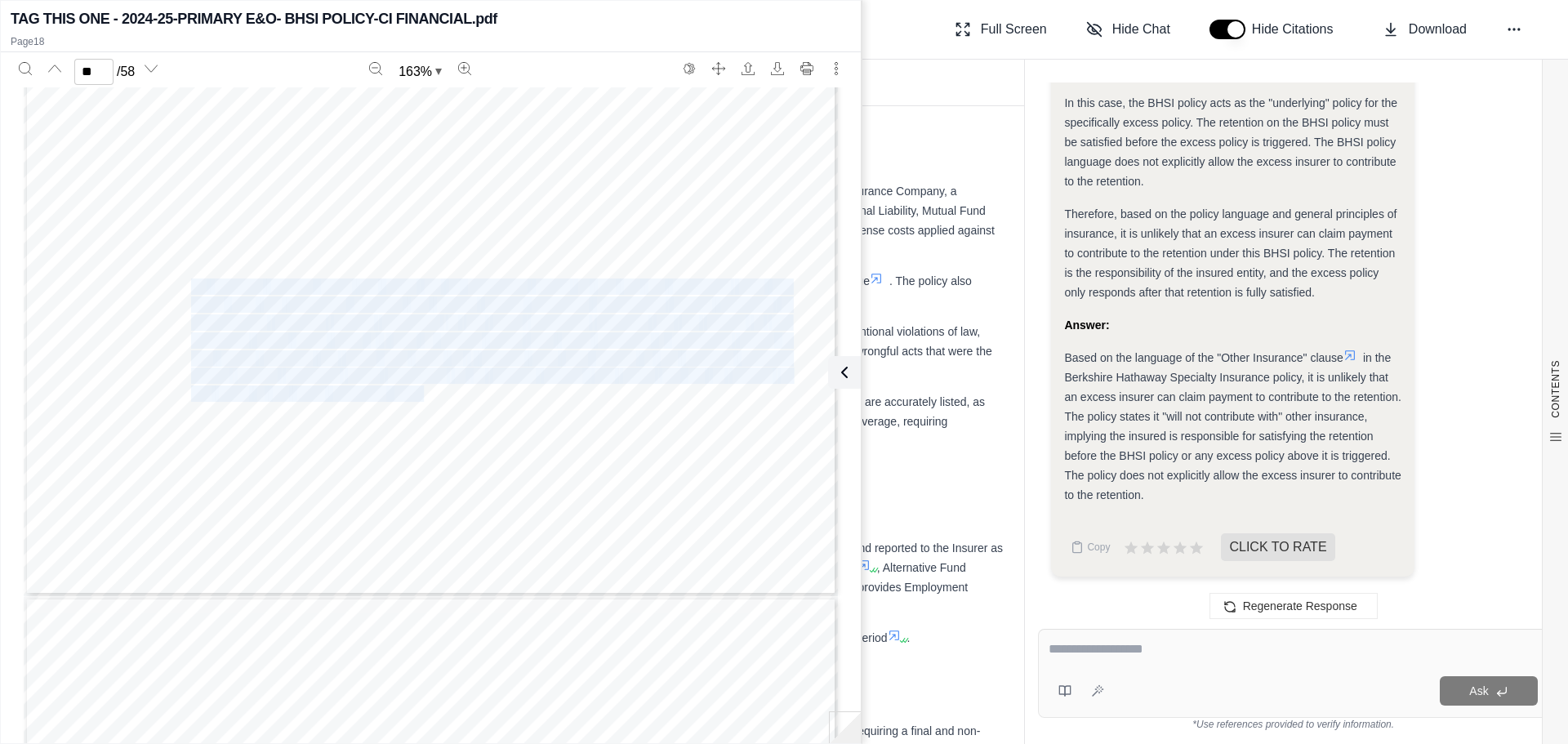
drag, startPoint x: 185, startPoint y: 285, endPoint x: 418, endPoint y: 396, distance: 258.1
click at [418, 396] on div "Page 12 | CAN ‐ EP ‐ ASM ‐ 001 ‐ 04/2016 a. the Parent Company within such nine…" at bounding box center [431, 69] width 814 height 1054
copy div "All amounts payable under this Policy will be specifically excess of, and will …"
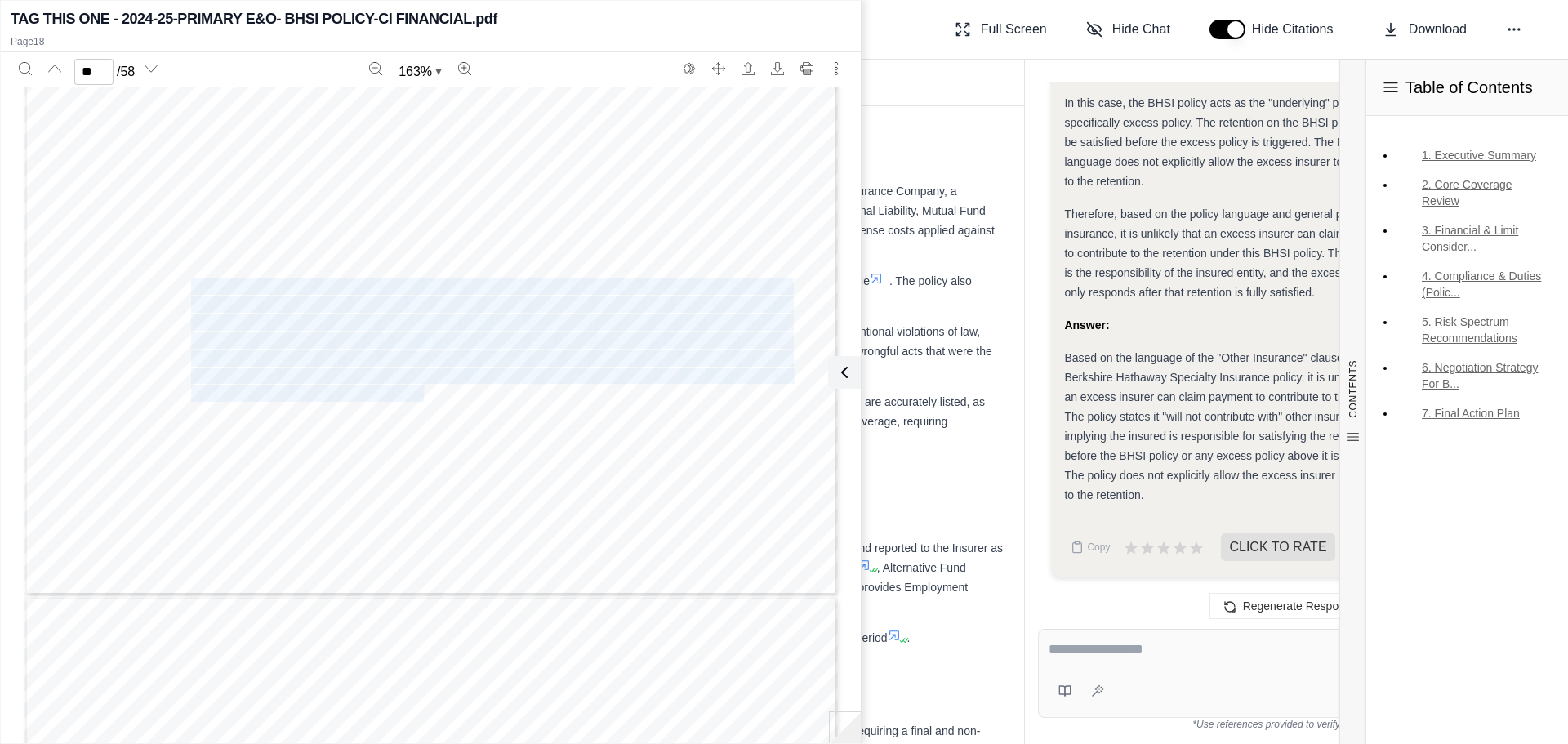
click at [1308, 395] on span "in the Berkshire Hathaway Specialty Insurance policy, it is unlikely that an ex…" at bounding box center [1232, 426] width 337 height 150
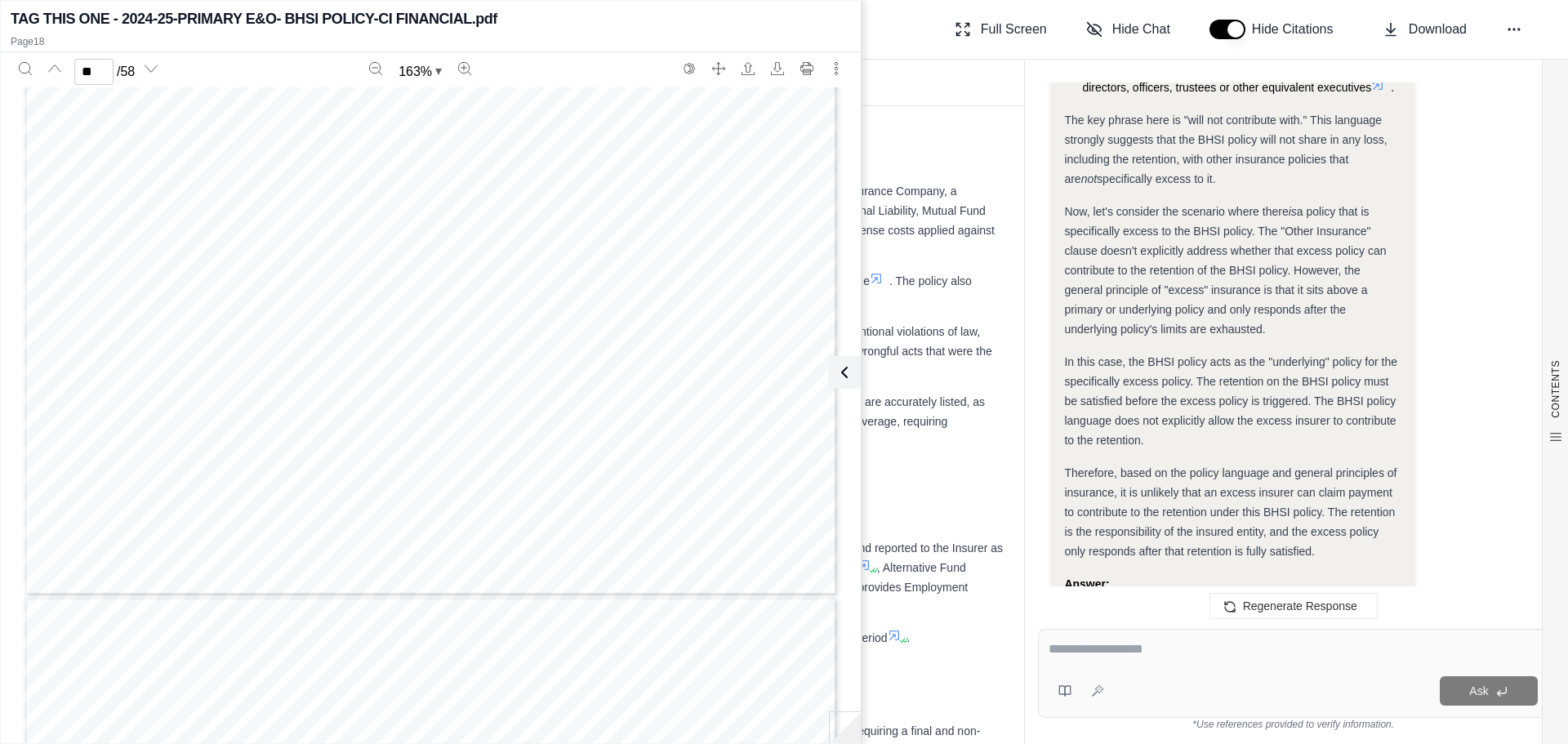
scroll to position [4717, 0]
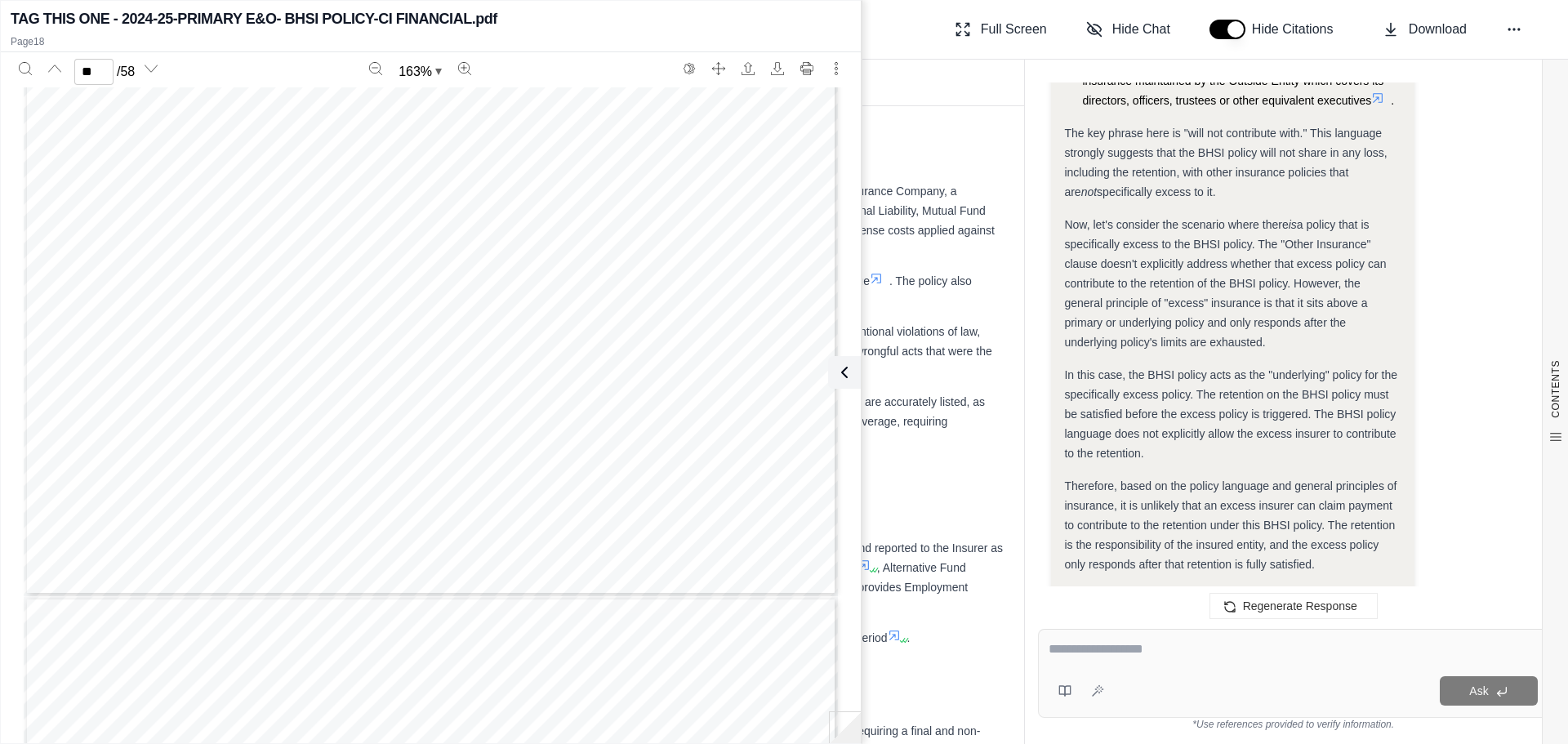
click at [1153, 671] on div "Ask" at bounding box center [1293, 673] width 511 height 89
type textarea "**********"
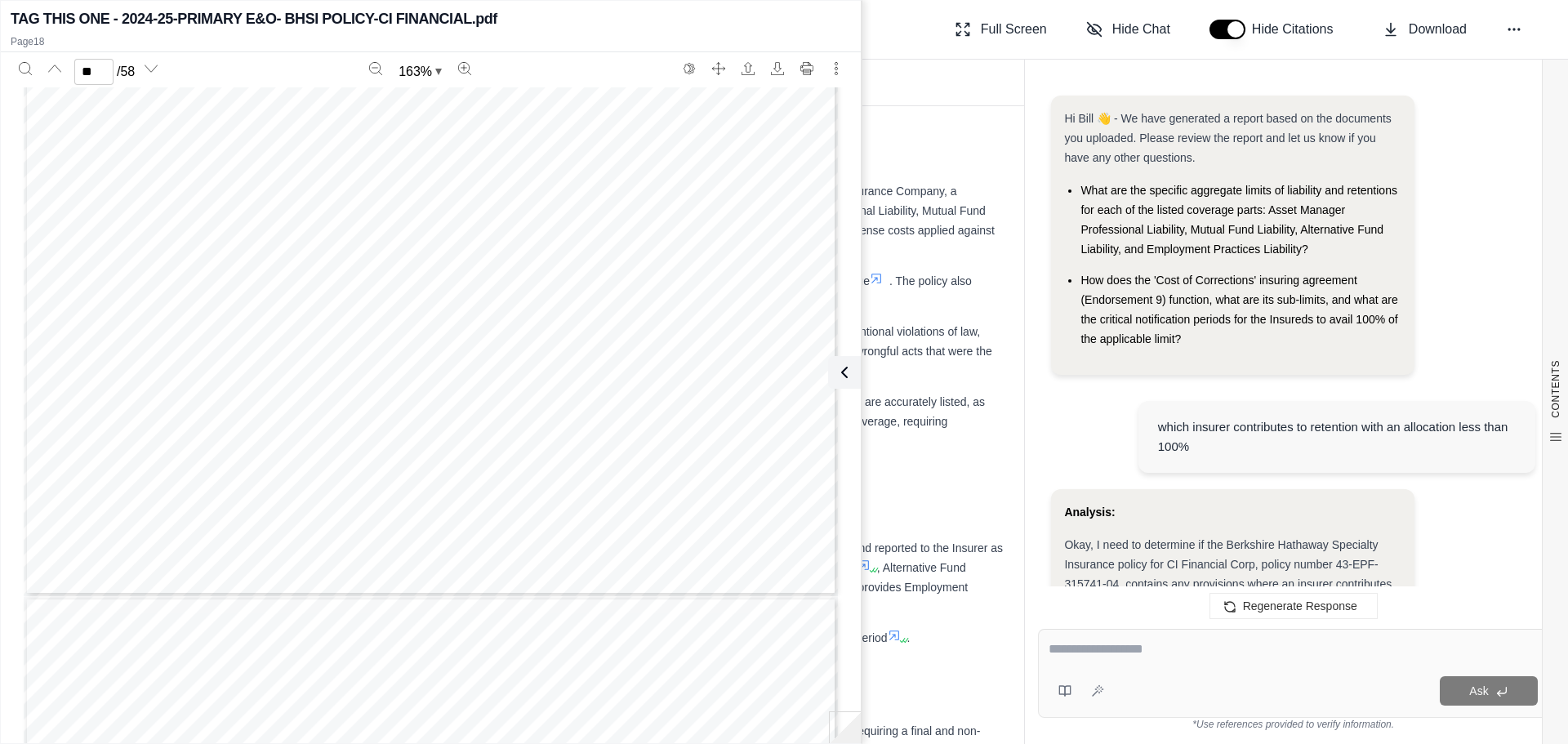
scroll to position [6908, 0]
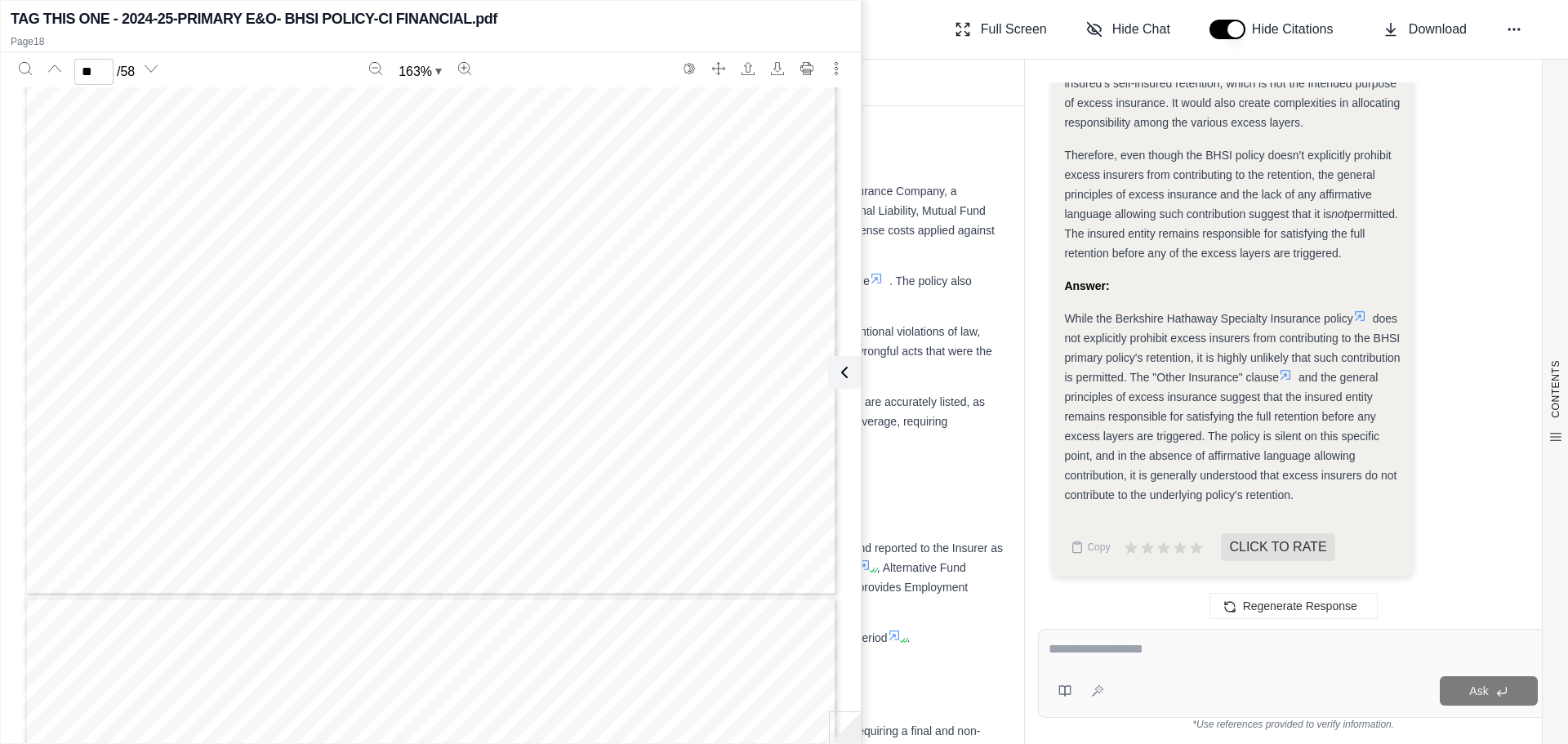
click at [1160, 455] on span "and the general principles of excess insurance suggest that the insured entity …" at bounding box center [1230, 436] width 333 height 131
drag, startPoint x: 1293, startPoint y: 494, endPoint x: 1056, endPoint y: 321, distance: 293.4
drag, startPoint x: 1078, startPoint y: 315, endPoint x: 1100, endPoint y: 319, distance: 22.4
click at [1270, 212] on span "Therefore, even though the BHSI policy doesn't explicitly prohibit excess insur…" at bounding box center [1227, 185] width 327 height 72
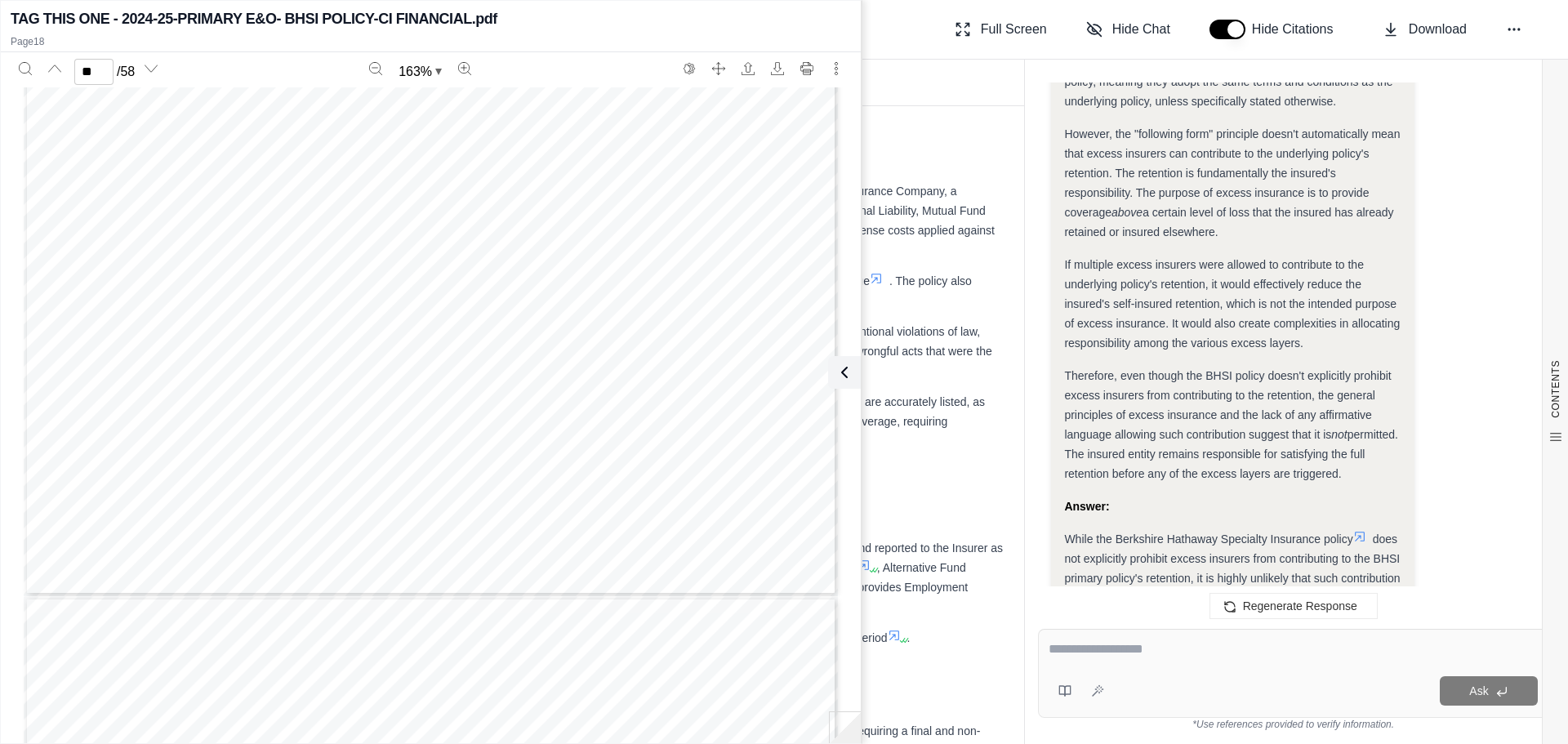
scroll to position [6636, 0]
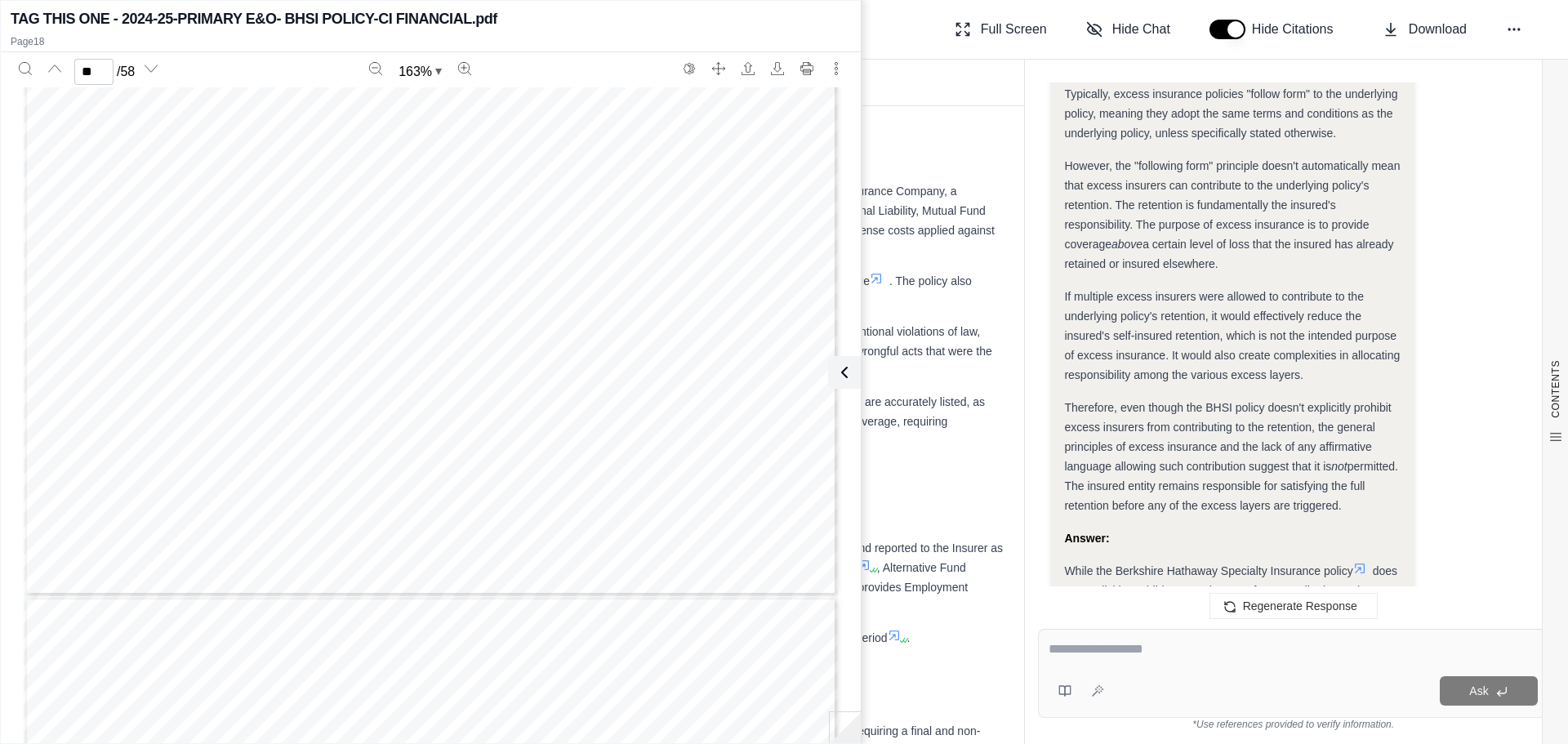
click at [1251, 337] on span "If multiple excess insurers were allowed to contribute to the underlying policy…" at bounding box center [1232, 336] width 336 height 92
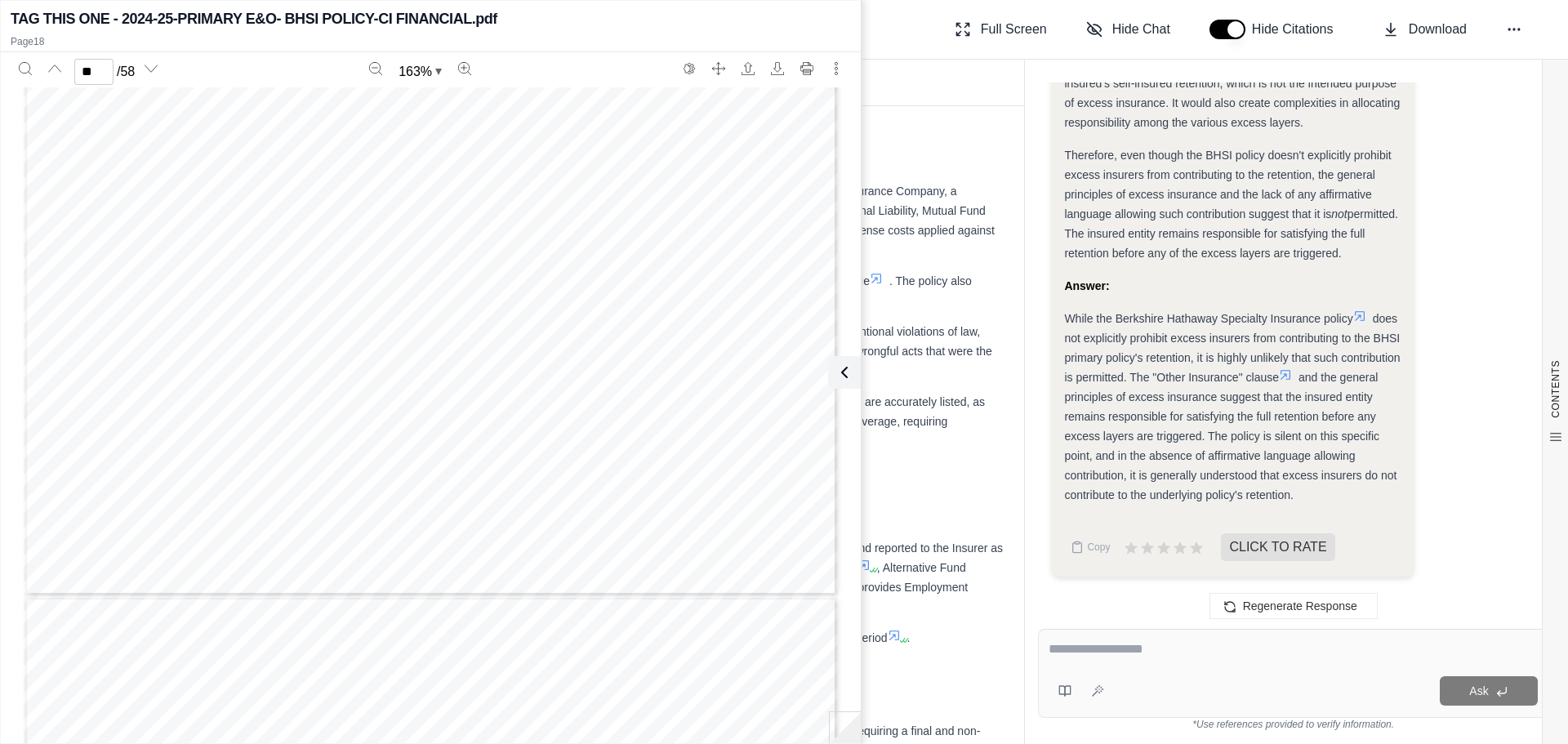
scroll to position [6908, 0]
drag, startPoint x: 1305, startPoint y: 495, endPoint x: 1065, endPoint y: 318, distance: 298.2
click at [1065, 318] on div "While the Berkshire Hathaway Specialty Insurance policy does not explicitly pro…" at bounding box center [1232, 407] width 337 height 196
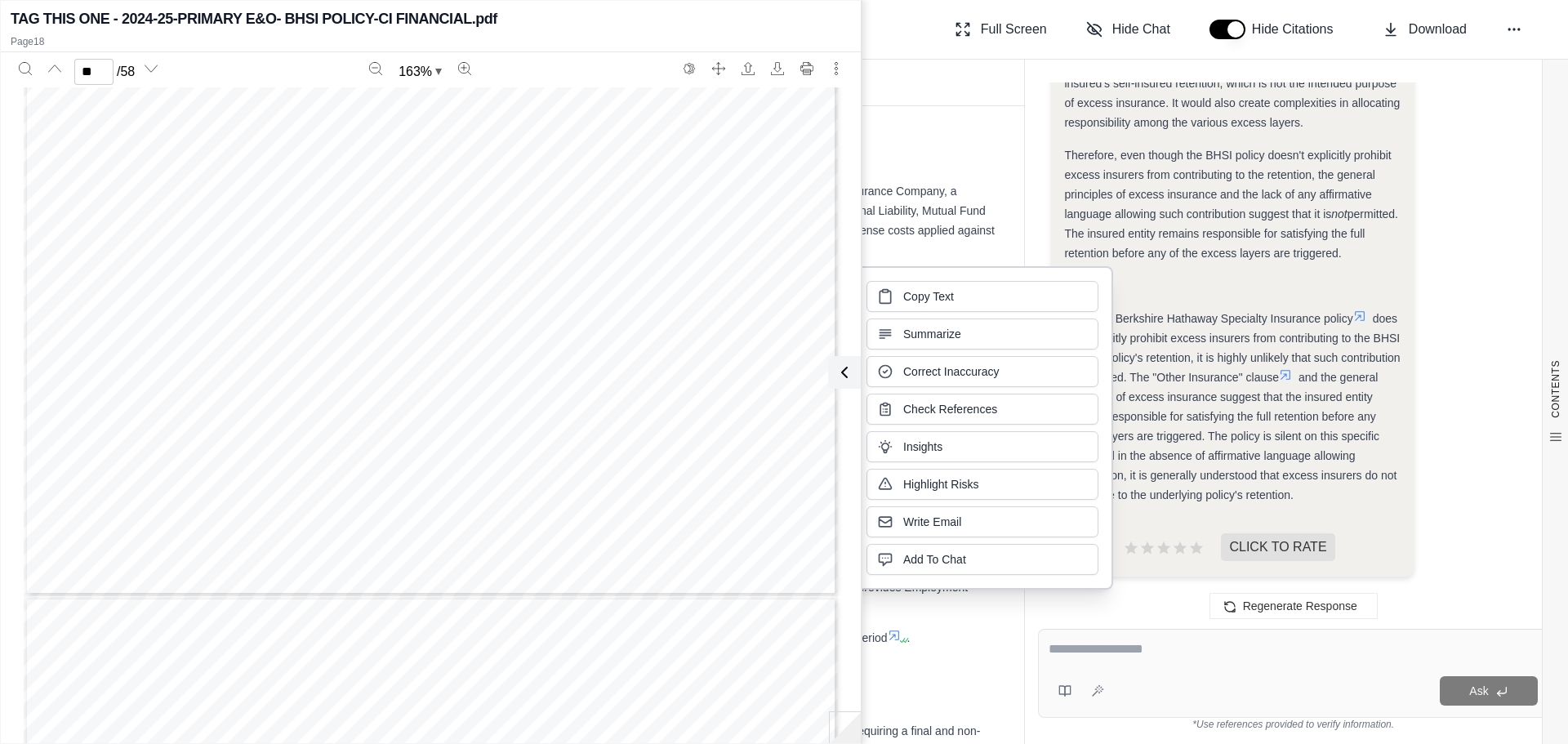
drag, startPoint x: 1065, startPoint y: 318, endPoint x: 1062, endPoint y: 302, distance: 16.3
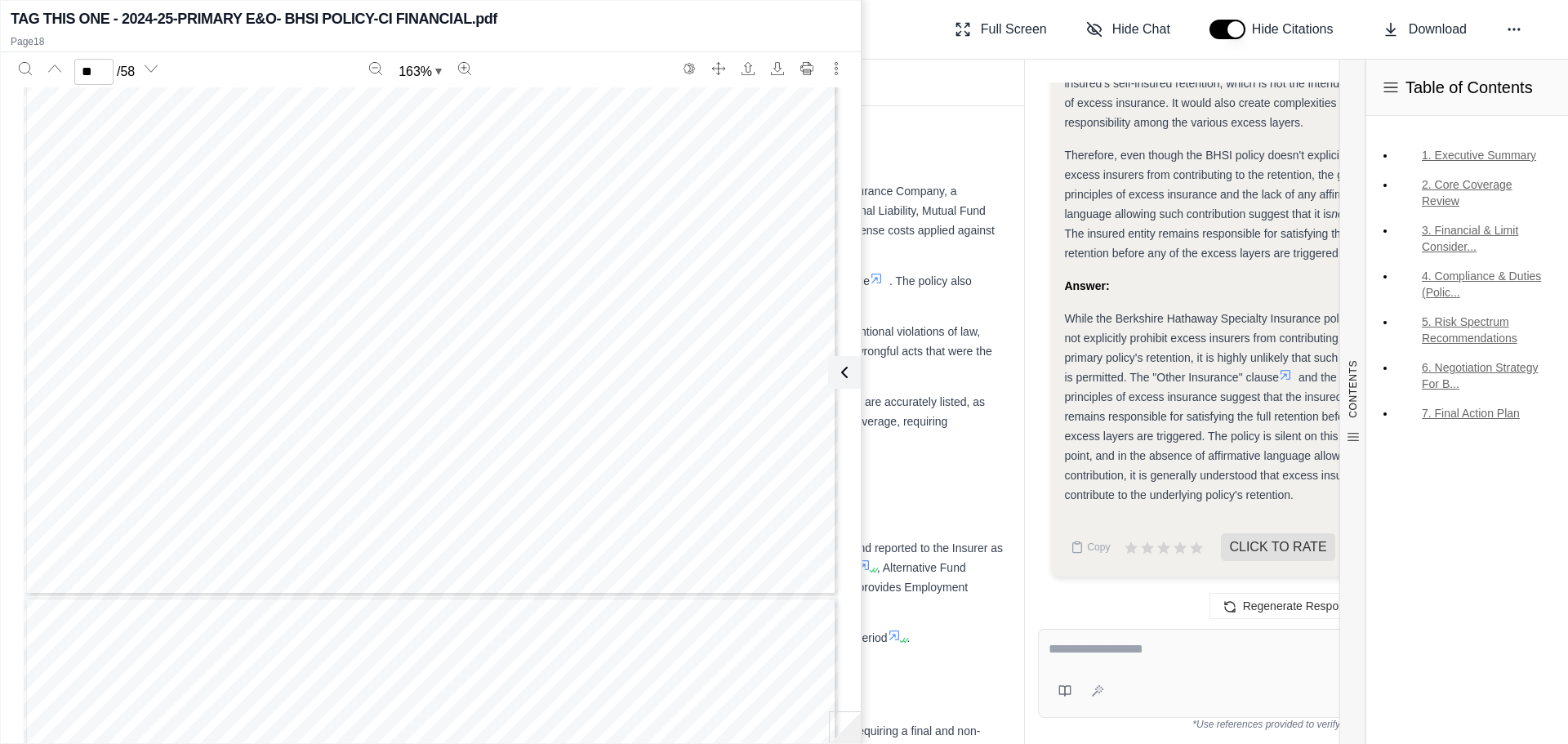
drag, startPoint x: 1156, startPoint y: 225, endPoint x: 1167, endPoint y: 222, distance: 11.4
click at [1156, 225] on div "Therefore, even though the BHSI policy doesn't explicitly prohibit excess insur…" at bounding box center [1232, 204] width 337 height 118
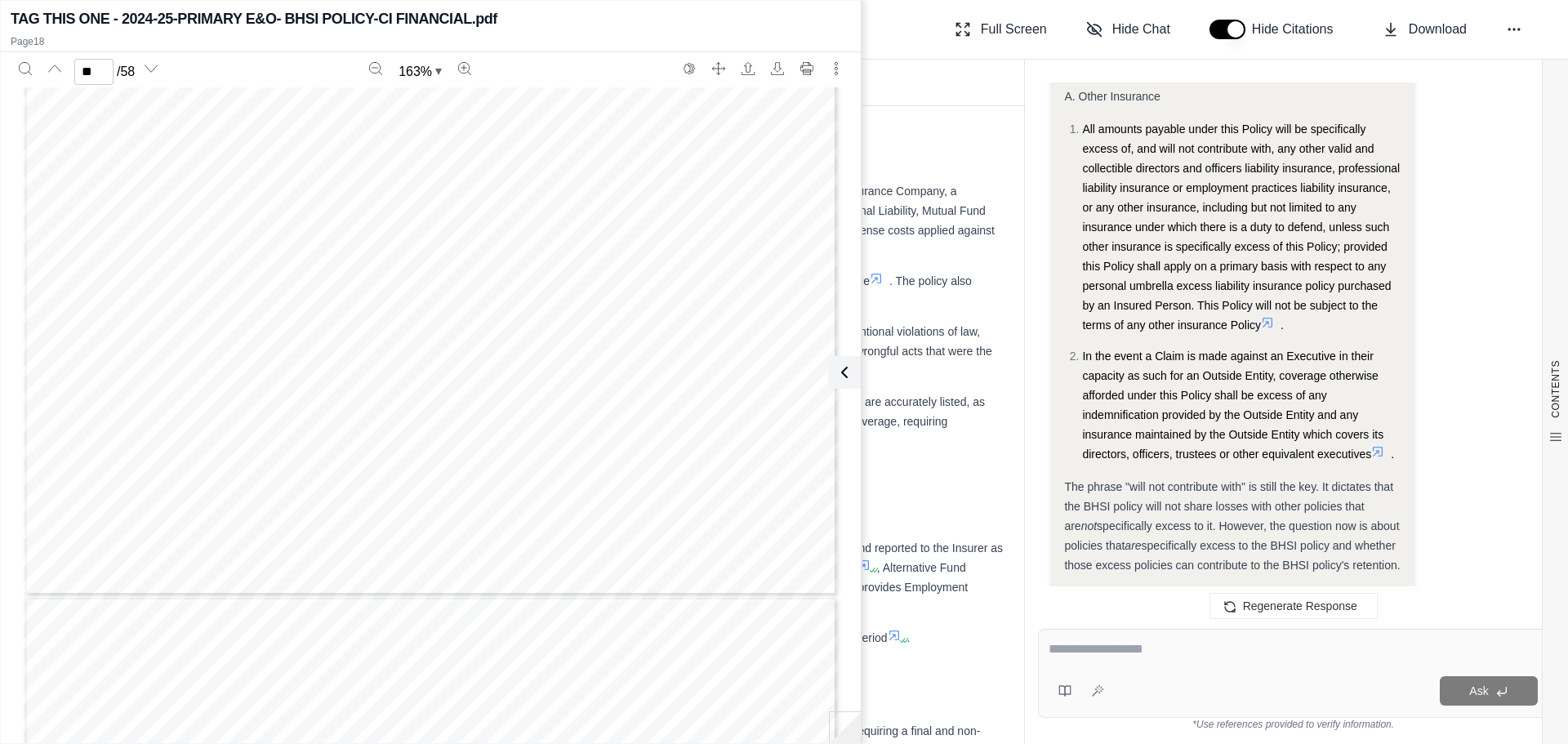
scroll to position [5993, 0]
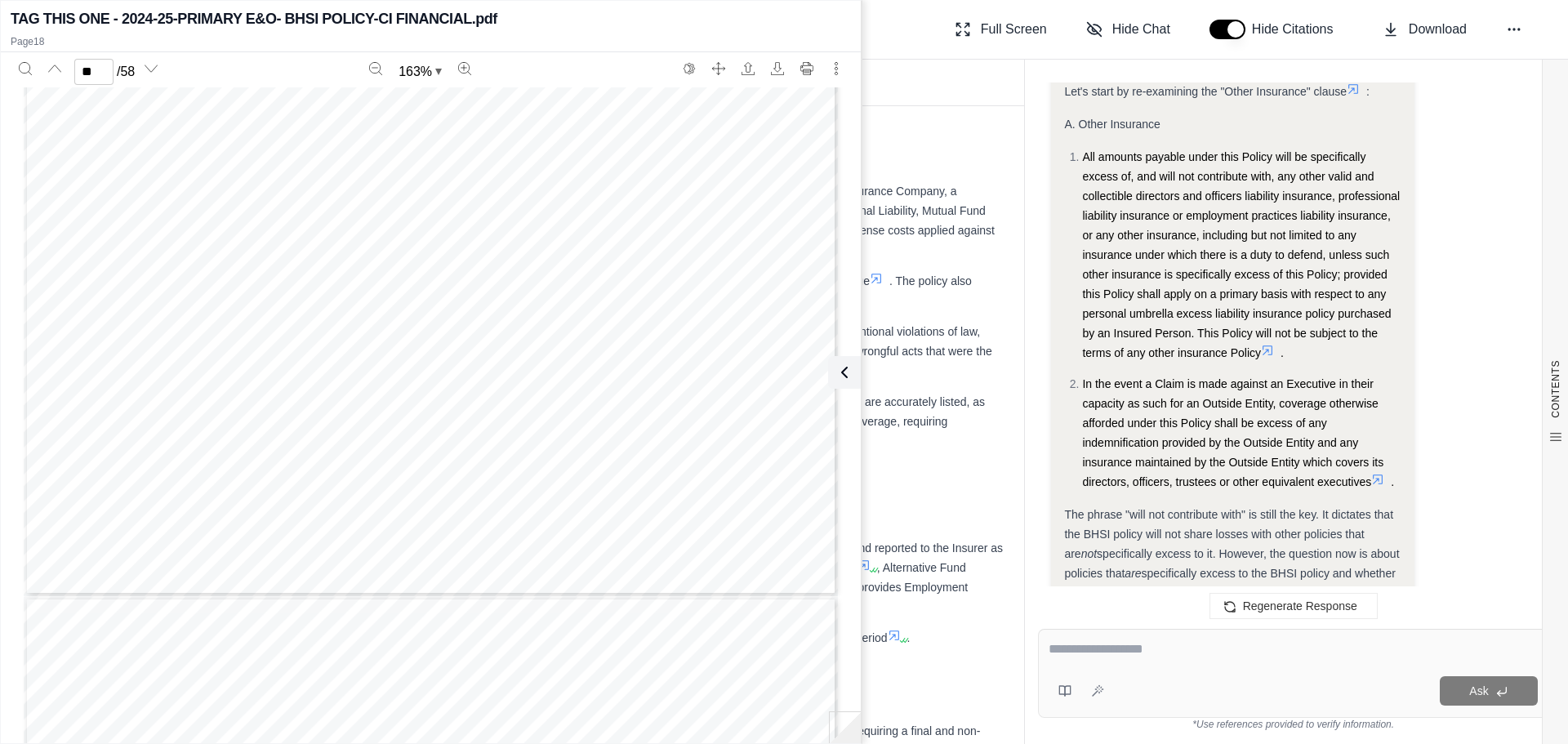
click at [1269, 353] on icon at bounding box center [1267, 350] width 13 height 13
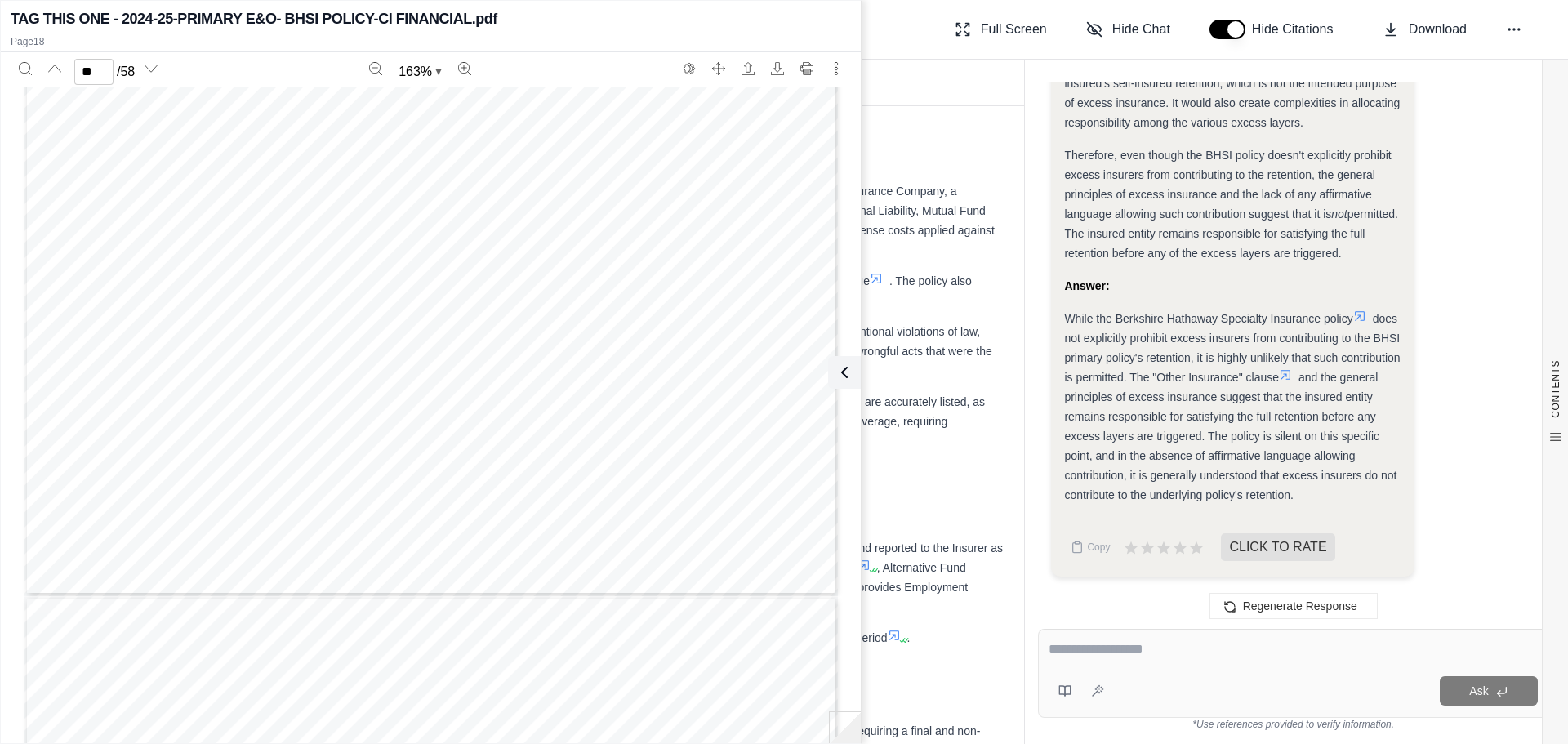
scroll to position [6908, 0]
drag, startPoint x: 1064, startPoint y: 317, endPoint x: 1325, endPoint y: 489, distance: 312.6
click at [1325, 489] on div "While the Berkshire Hathaway Specialty Insurance policy does not explicitly pro…" at bounding box center [1232, 407] width 337 height 196
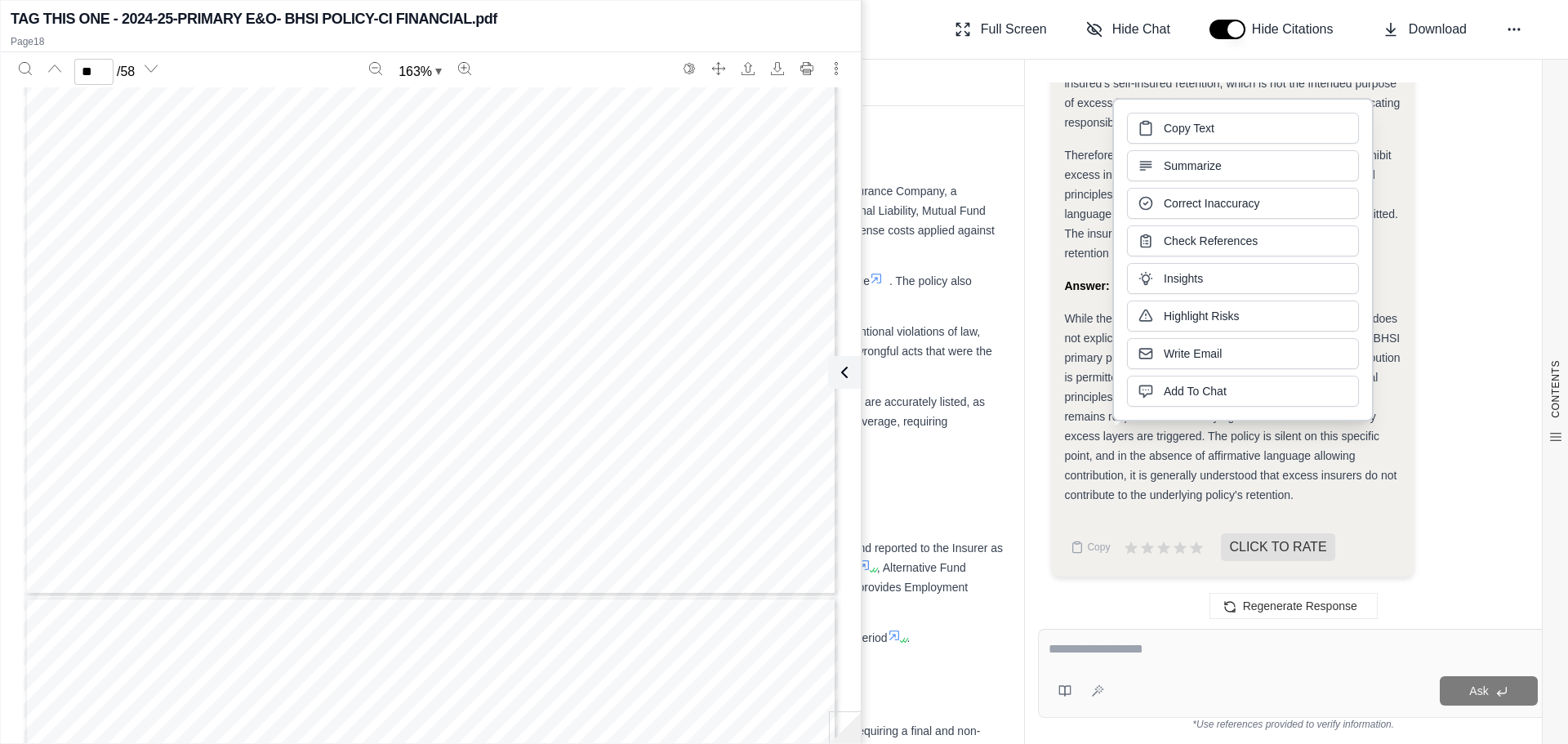
drag, startPoint x: 1230, startPoint y: 414, endPoint x: 1185, endPoint y: 127, distance: 290.5
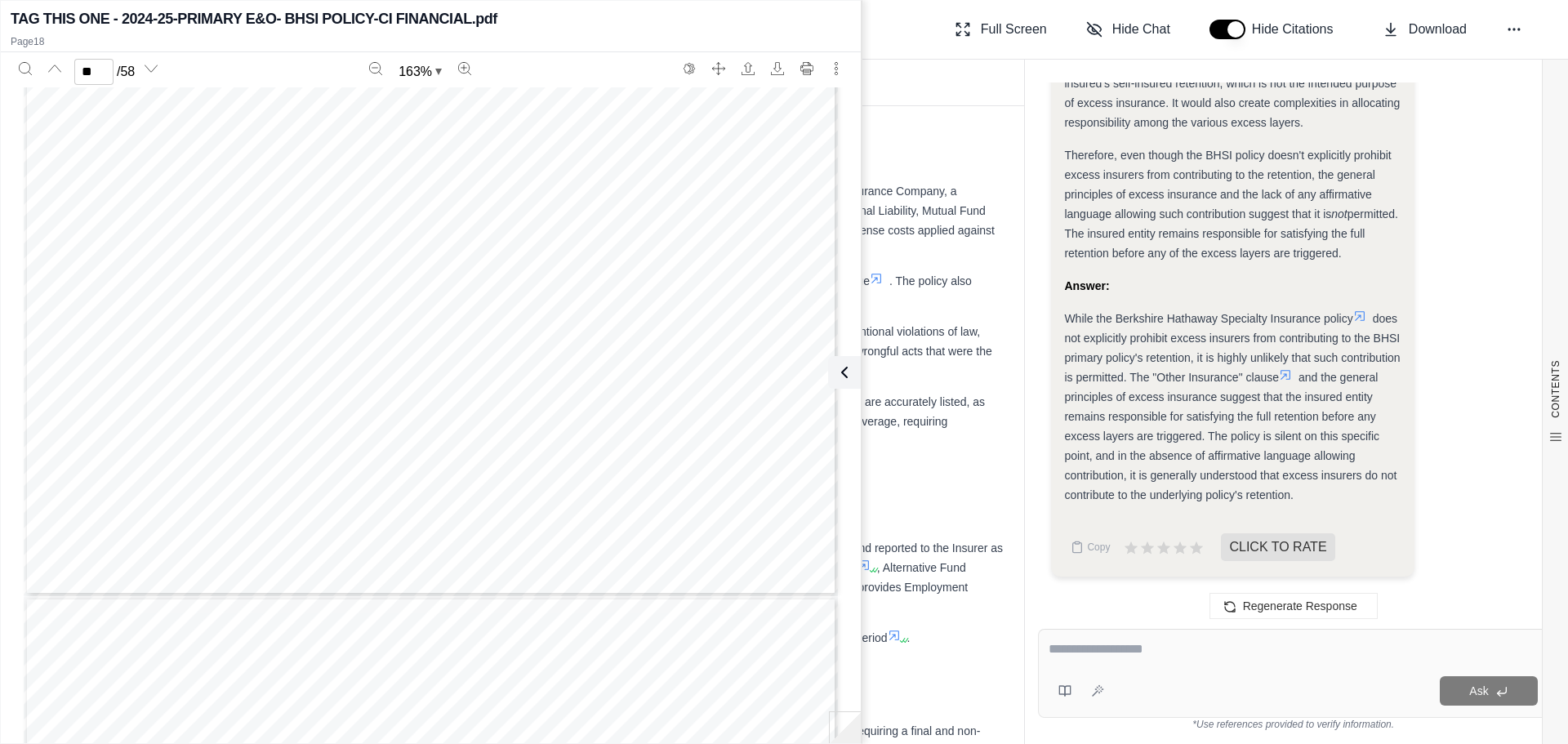
click at [1157, 346] on div "While the Berkshire Hathaway Specialty Insurance policy does not explicitly pro…" at bounding box center [1232, 407] width 337 height 196
drag, startPoint x: 1065, startPoint y: 315, endPoint x: 1300, endPoint y: 490, distance: 293.0
click at [1300, 490] on div "While the Berkshire Hathaway Specialty Insurance policy does not explicitly pro…" at bounding box center [1232, 407] width 337 height 196
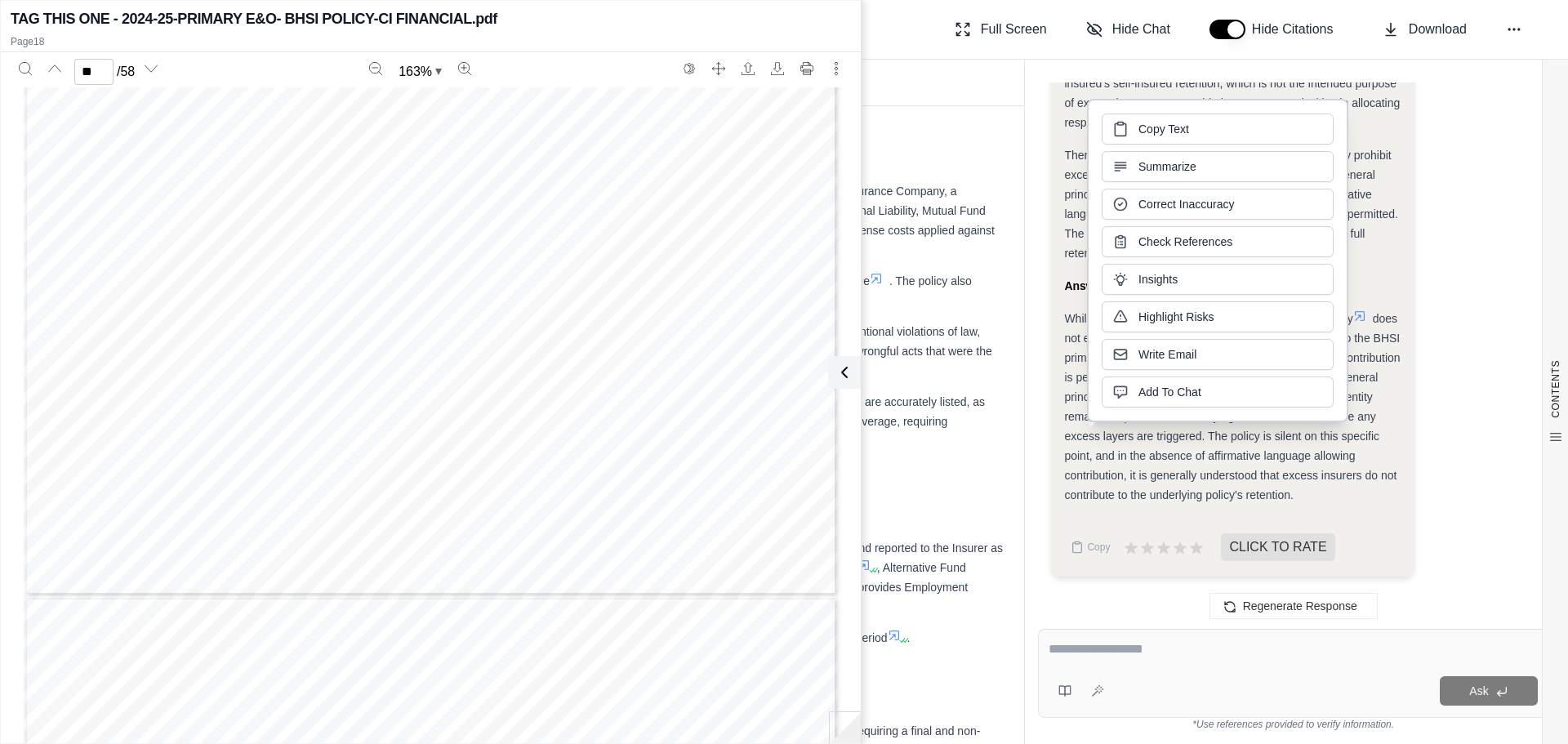
copy div "While the Berkshire Hathaway Specialty Insurance policy does not explicitly pro…"
